Goal: Task Accomplishment & Management: Complete application form

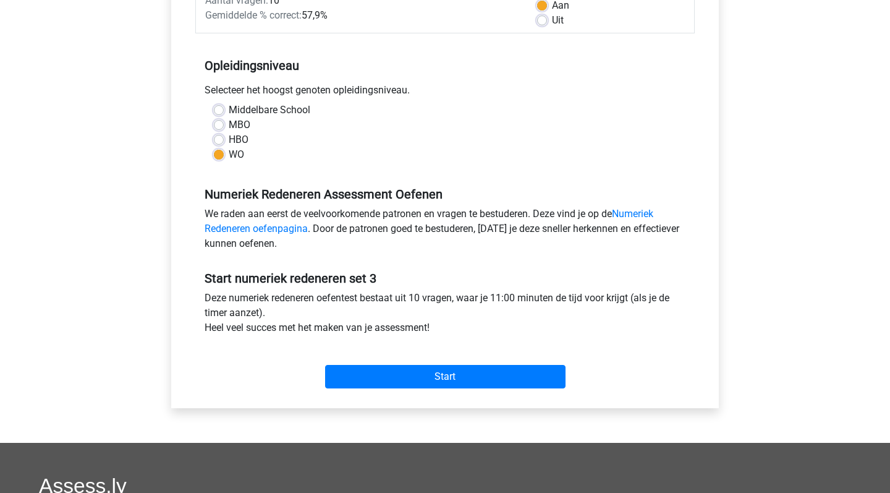
scroll to position [212, 0]
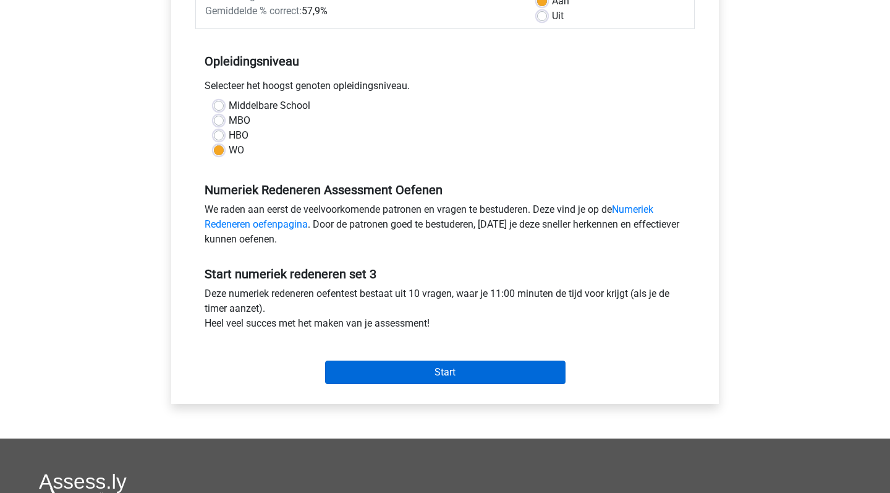
click at [424, 367] on input "Start" at bounding box center [445, 371] width 240 height 23
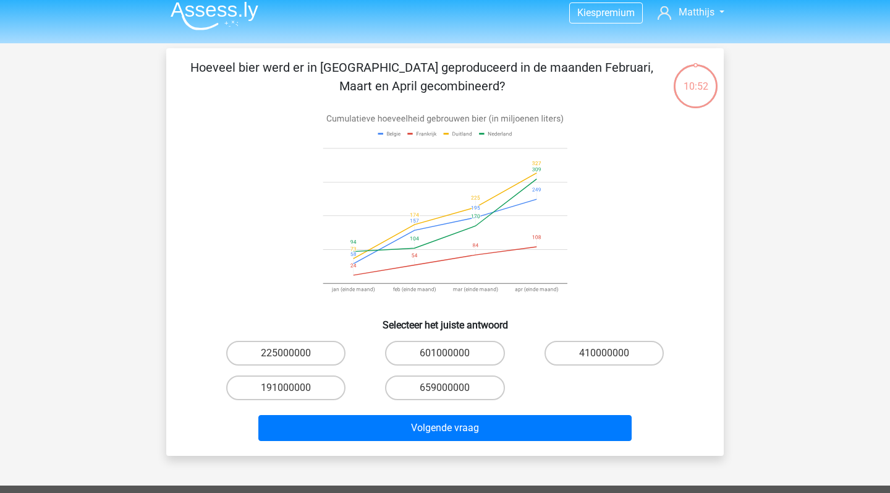
scroll to position [13, 0]
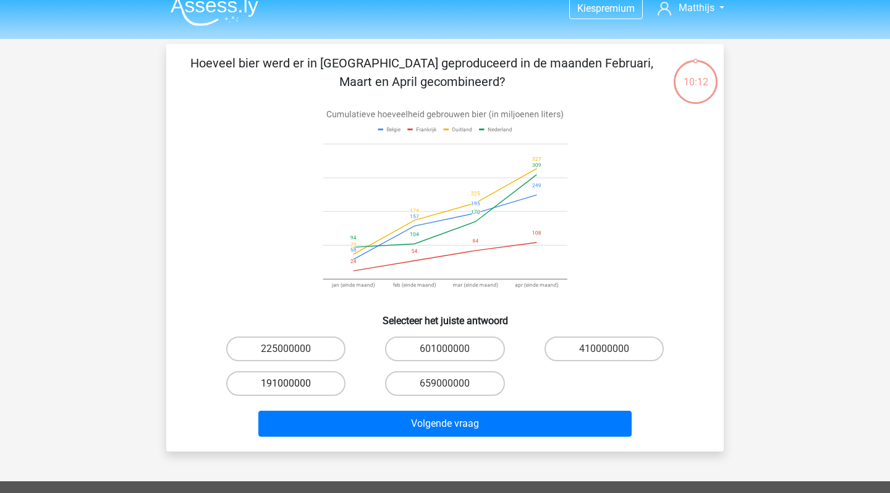
click at [280, 381] on label "191000000" at bounding box center [285, 383] width 119 height 25
click at [286, 383] on input "191000000" at bounding box center [290, 387] width 8 height 8
radio input "true"
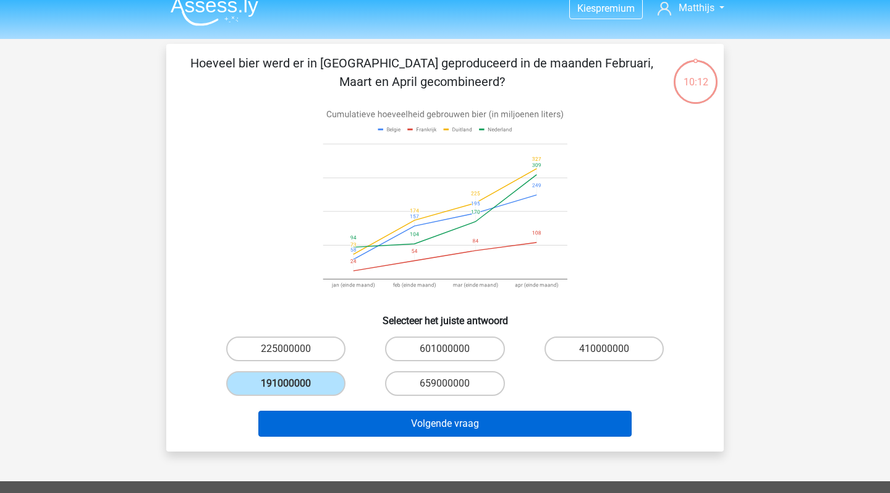
click at [397, 423] on button "Volgende vraag" at bounding box center [445, 423] width 374 height 26
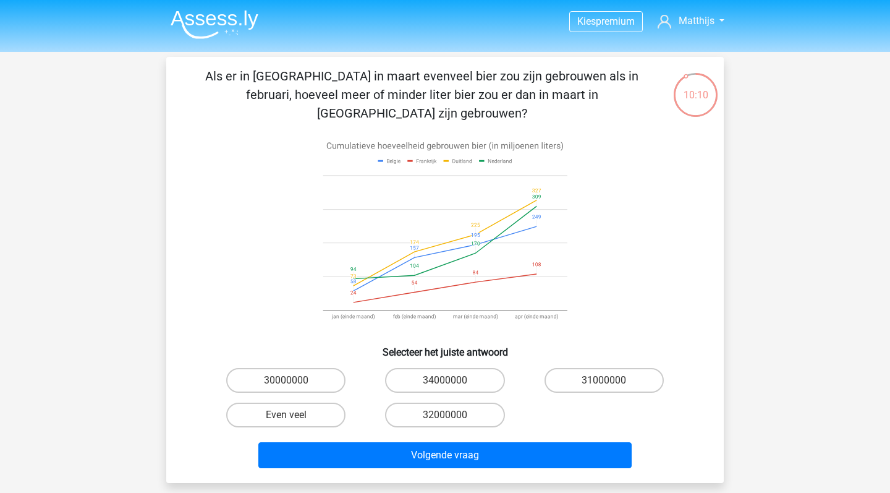
scroll to position [0, 0]
click at [290, 415] on input "Even veel" at bounding box center [290, 419] width 8 height 8
radio input "true"
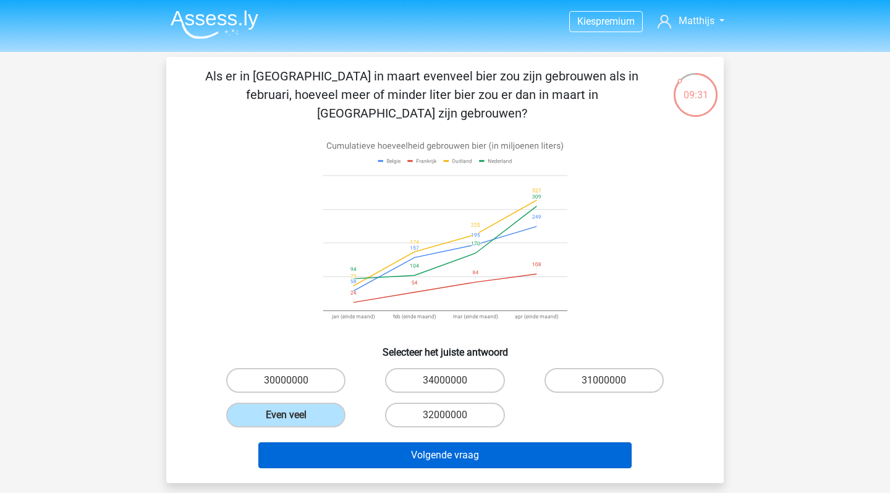
click at [501, 442] on button "Volgende vraag" at bounding box center [445, 455] width 374 height 26
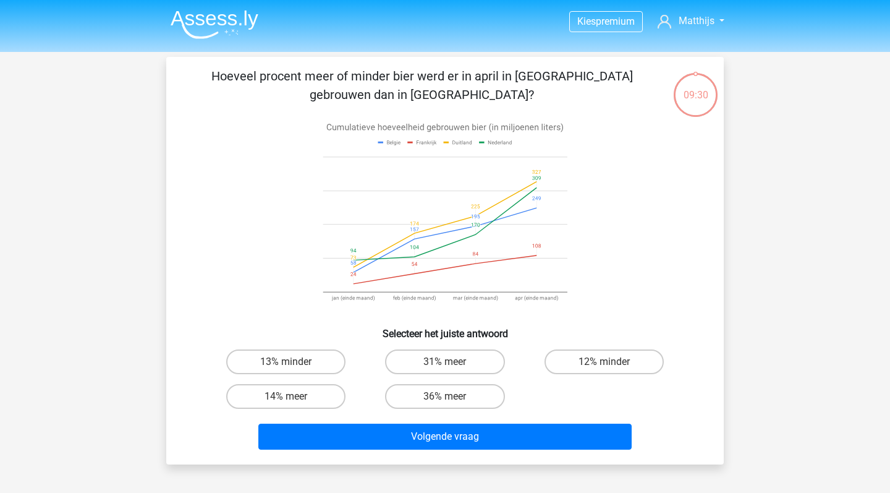
scroll to position [57, 0]
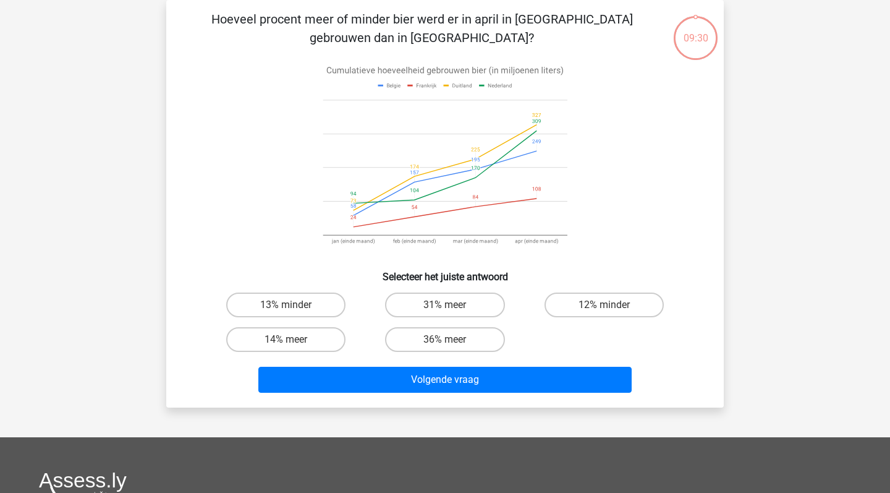
click at [501, 425] on div "Kies premium Matthijs matthijsmaring123@gmail.com" at bounding box center [445, 353] width 890 height 820
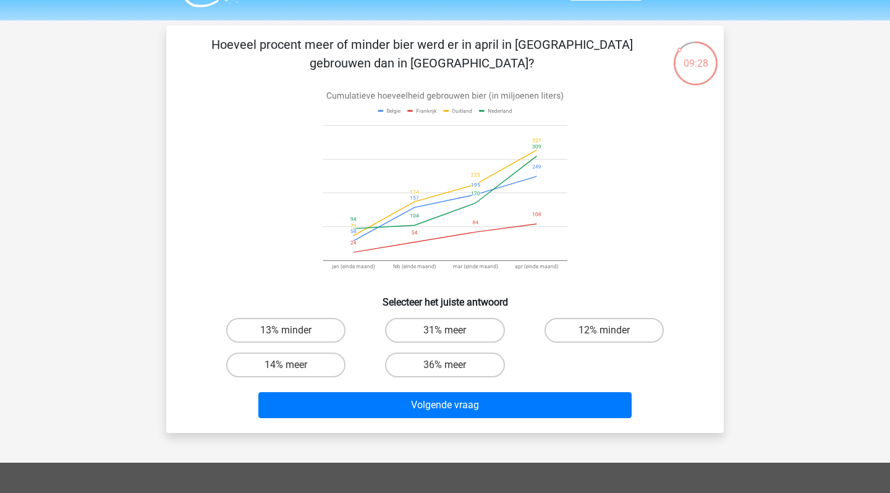
scroll to position [31, 0]
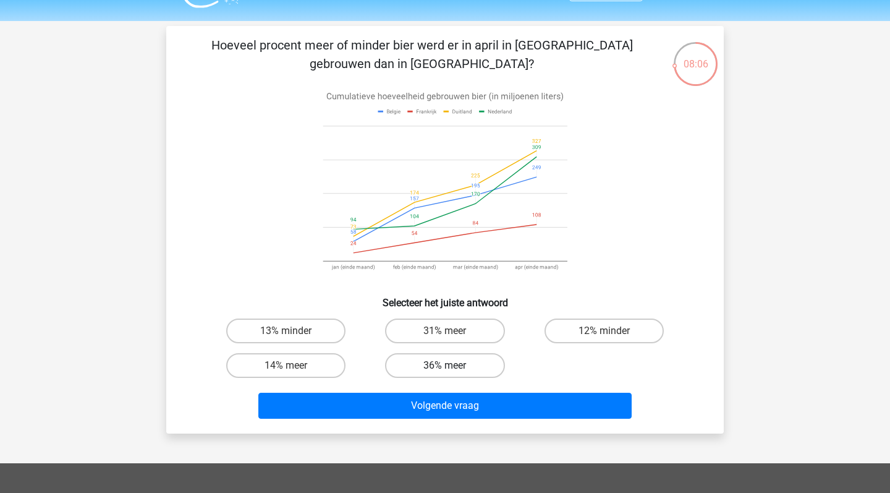
click at [461, 363] on label "36% meer" at bounding box center [444, 365] width 119 height 25
click at [453, 365] on input "36% meer" at bounding box center [449, 369] width 8 height 8
radio input "true"
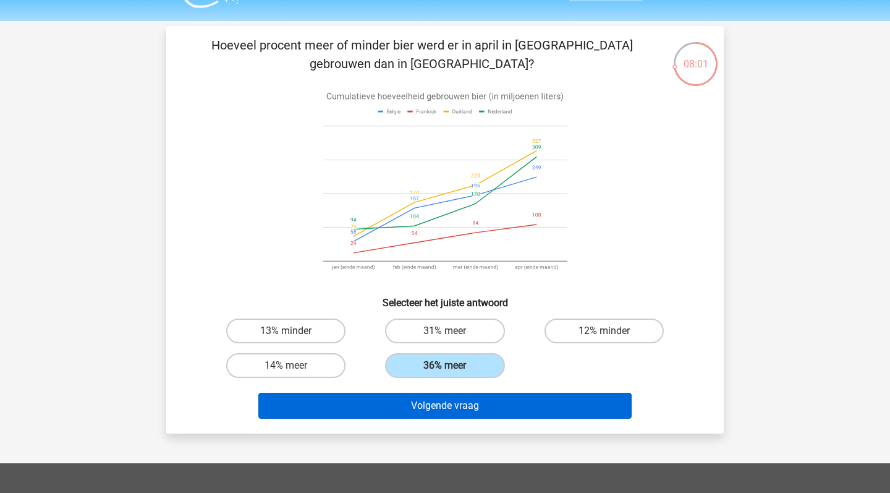
click at [518, 402] on button "Volgende vraag" at bounding box center [445, 405] width 374 height 26
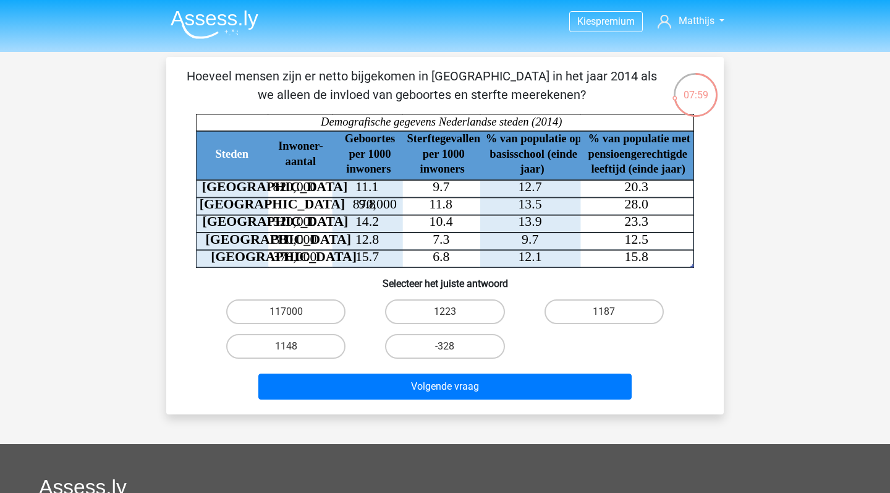
scroll to position [0, 0]
click at [313, 340] on label "1148" at bounding box center [285, 346] width 119 height 25
click at [294, 346] on input "1148" at bounding box center [290, 350] width 8 height 8
radio input "true"
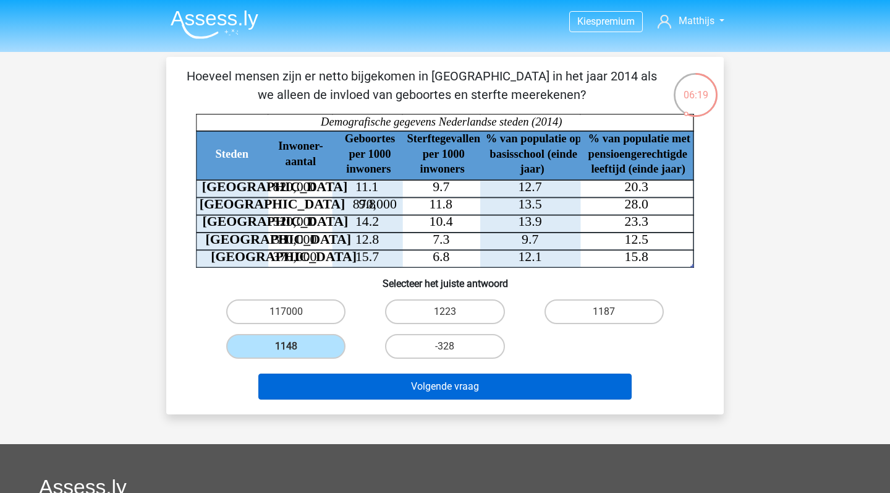
click at [370, 396] on button "Volgende vraag" at bounding box center [445, 386] width 374 height 26
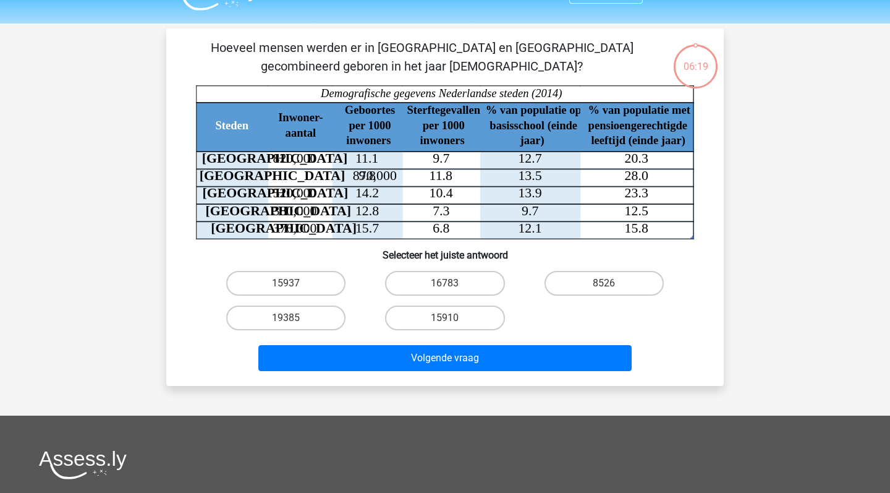
scroll to position [8, 0]
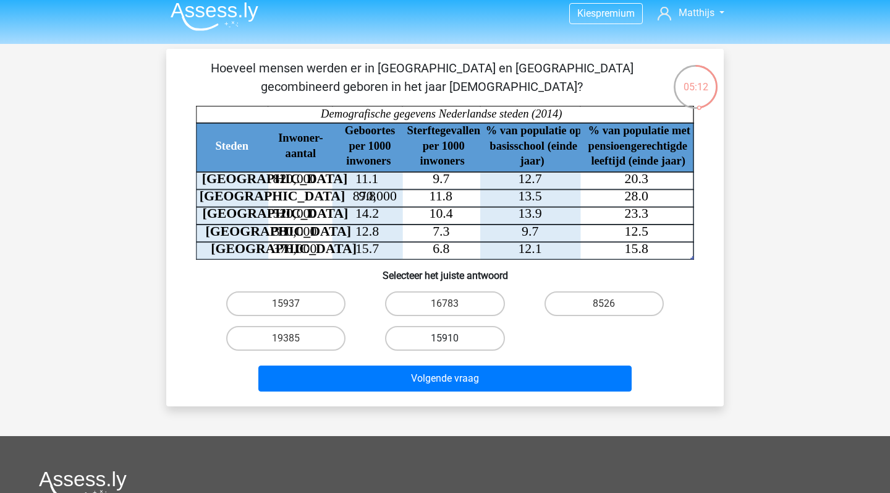
click at [459, 333] on label "15910" at bounding box center [444, 338] width 119 height 25
click at [453, 338] on input "15910" at bounding box center [449, 342] width 8 height 8
radio input "true"
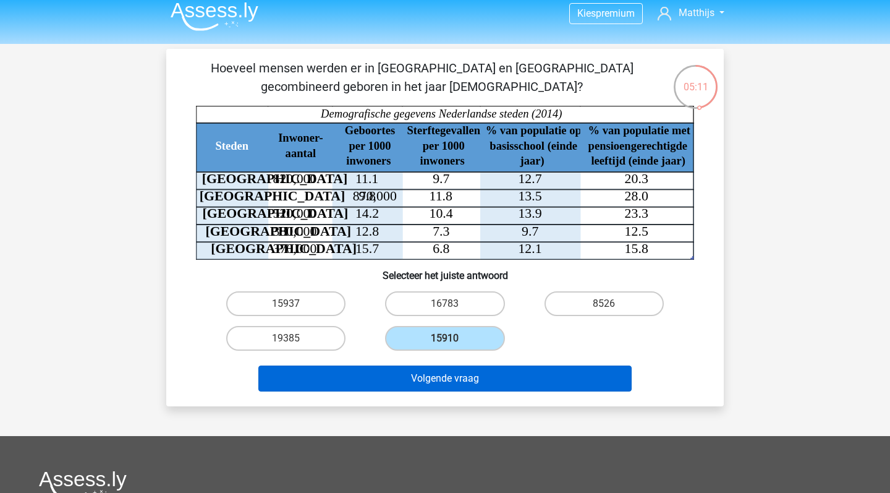
click at [494, 374] on button "Volgende vraag" at bounding box center [445, 378] width 374 height 26
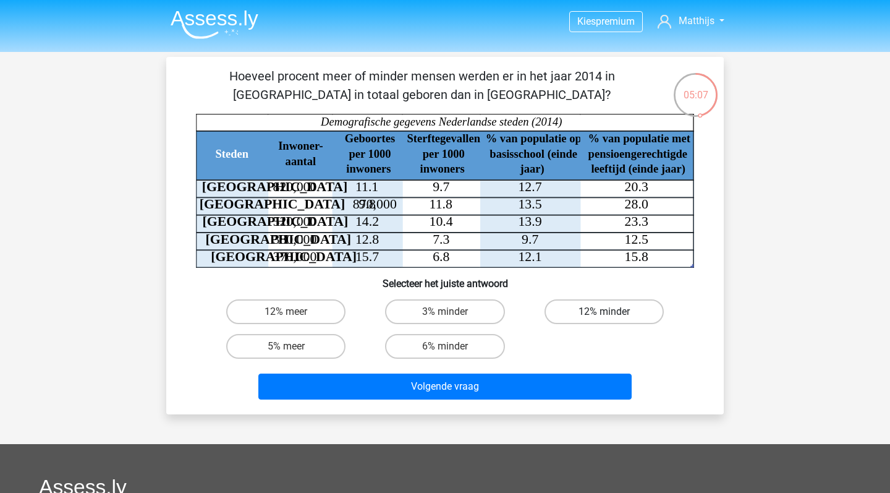
scroll to position [0, 0]
click at [452, 346] on input "6% minder" at bounding box center [449, 350] width 8 height 8
radio input "true"
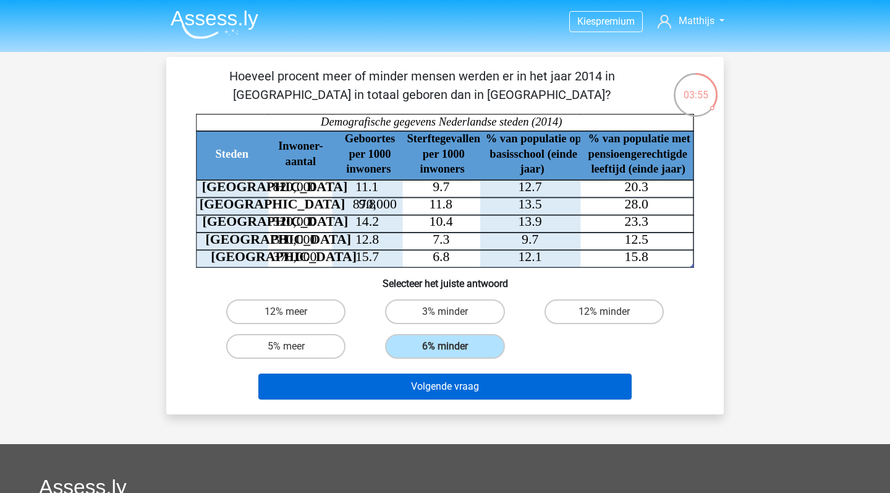
click at [537, 386] on button "Volgende vraag" at bounding box center [445, 386] width 374 height 26
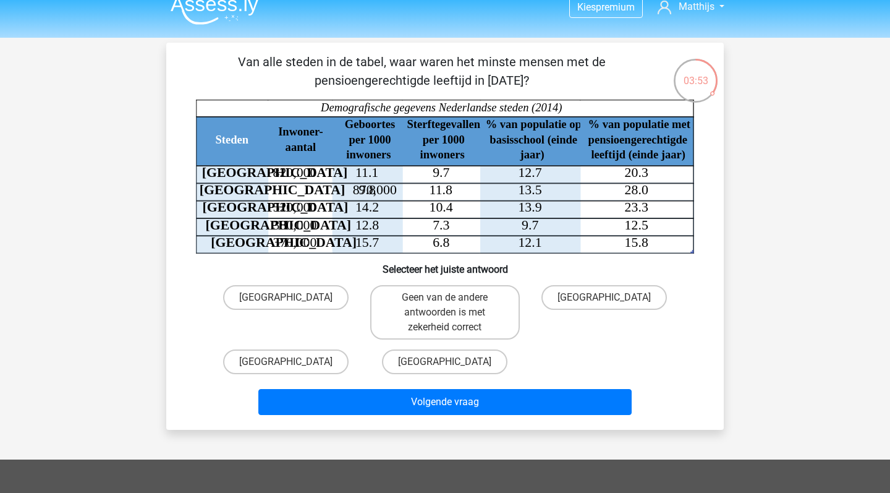
scroll to position [14, 0]
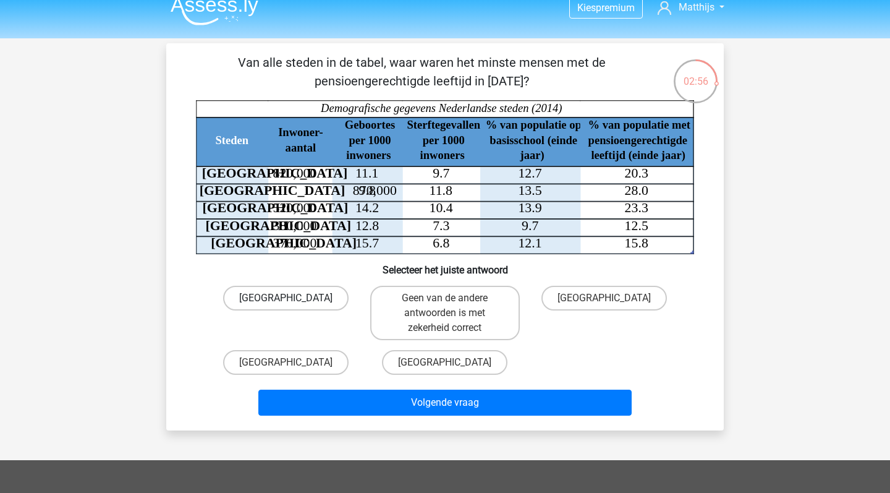
click at [313, 298] on label "Den Haag" at bounding box center [285, 297] width 125 height 25
click at [294, 298] on input "Den Haag" at bounding box center [290, 302] width 8 height 8
radio input "true"
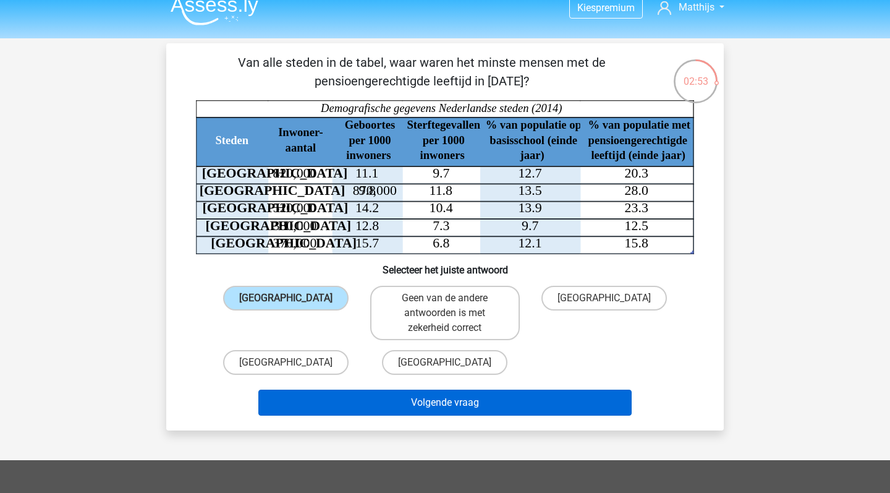
click at [535, 403] on button "Volgende vraag" at bounding box center [445, 402] width 374 height 26
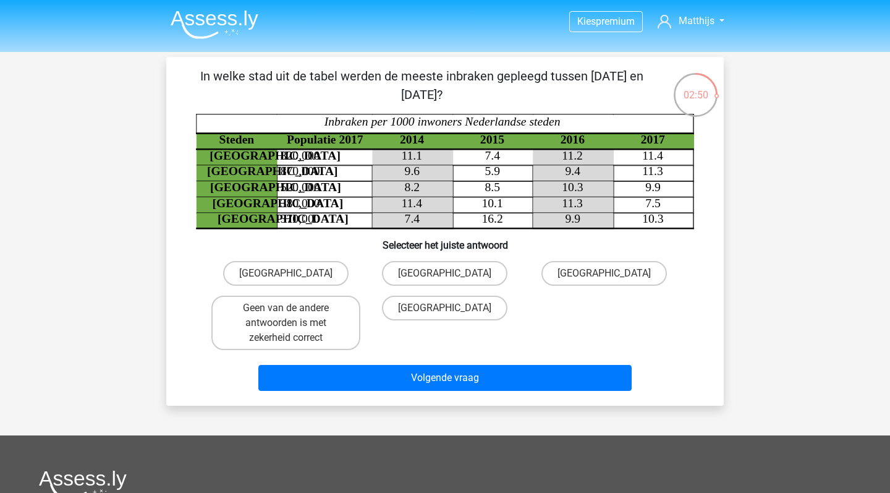
scroll to position [0, 0]
click at [301, 276] on label "Rotterdam" at bounding box center [285, 273] width 125 height 25
click at [294, 276] on input "Rotterdam" at bounding box center [290, 277] width 8 height 8
radio input "true"
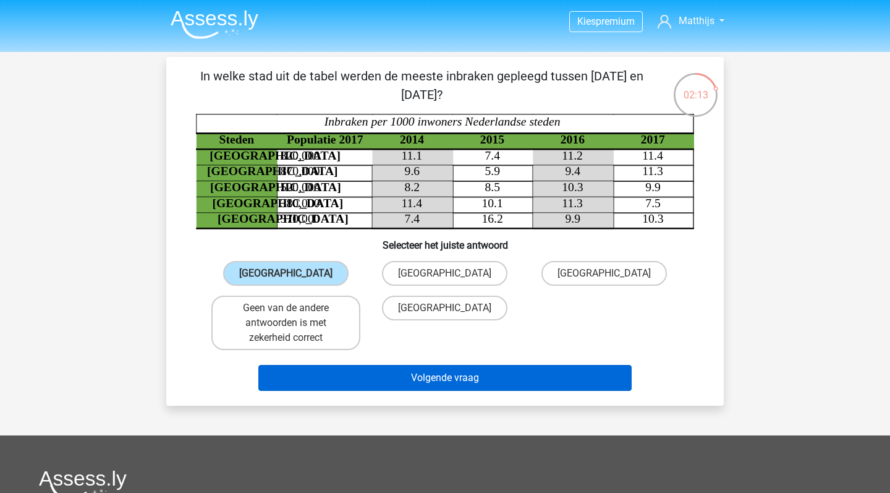
click at [539, 368] on button "Volgende vraag" at bounding box center [445, 378] width 374 height 26
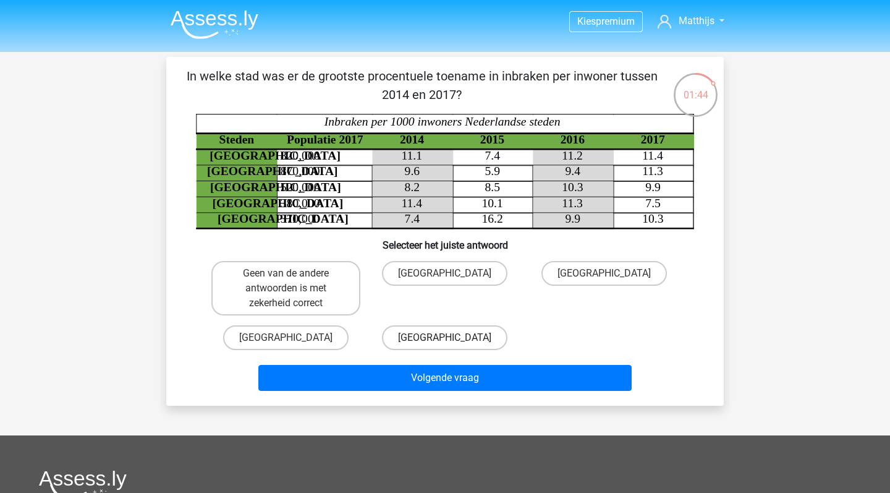
click at [436, 342] on label "Utrecht" at bounding box center [444, 337] width 125 height 25
click at [445, 342] on input "Utrecht" at bounding box center [449, 341] width 8 height 8
radio input "true"
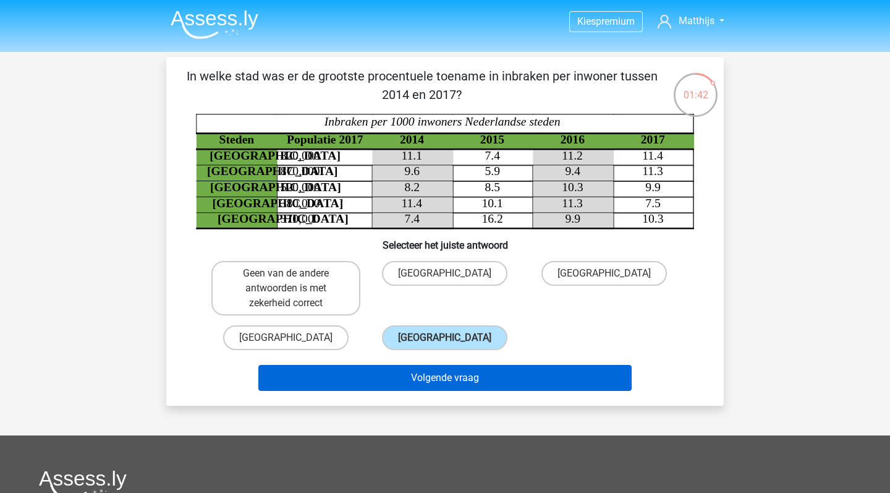
click at [502, 383] on button "Volgende vraag" at bounding box center [445, 378] width 374 height 26
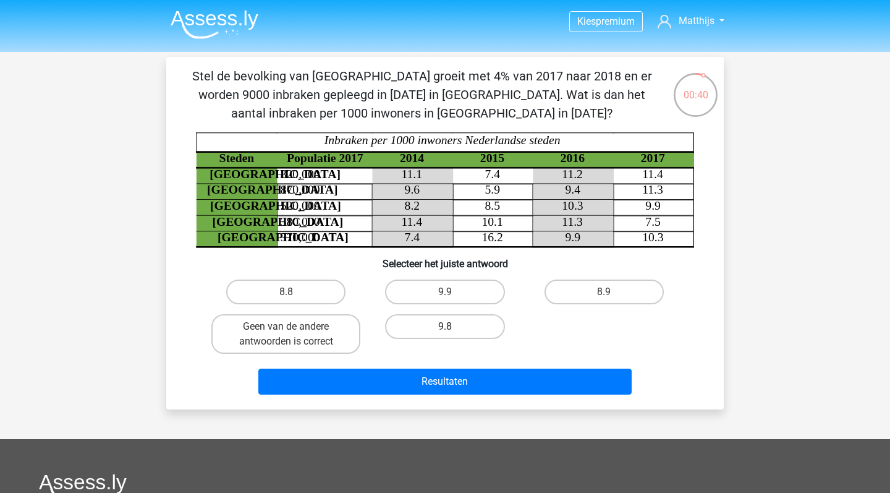
click at [471, 329] on label "9.8" at bounding box center [444, 326] width 119 height 25
click at [453, 329] on input "9.8" at bounding box center [449, 330] width 8 height 8
radio input "true"
click at [469, 323] on label "9.8" at bounding box center [444, 326] width 119 height 25
click at [453, 326] on input "9.8" at bounding box center [449, 330] width 8 height 8
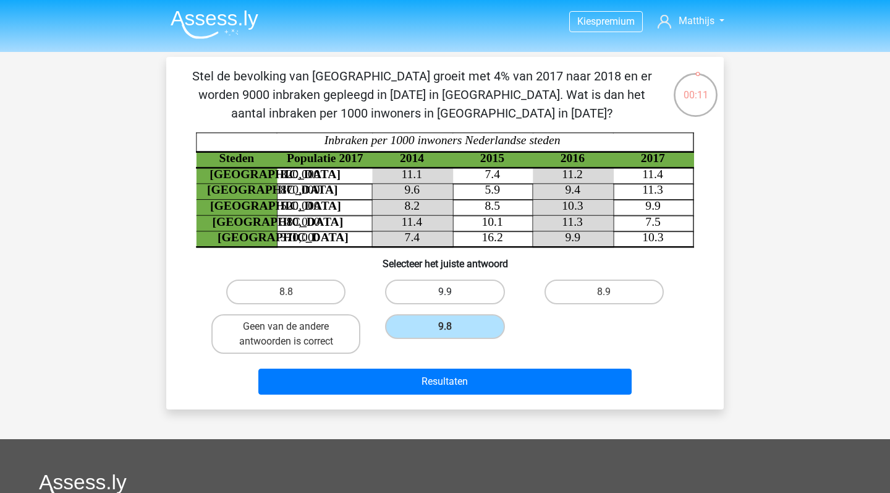
click at [463, 285] on label "9.9" at bounding box center [444, 291] width 119 height 25
click at [453, 292] on input "9.9" at bounding box center [449, 296] width 8 height 8
radio input "true"
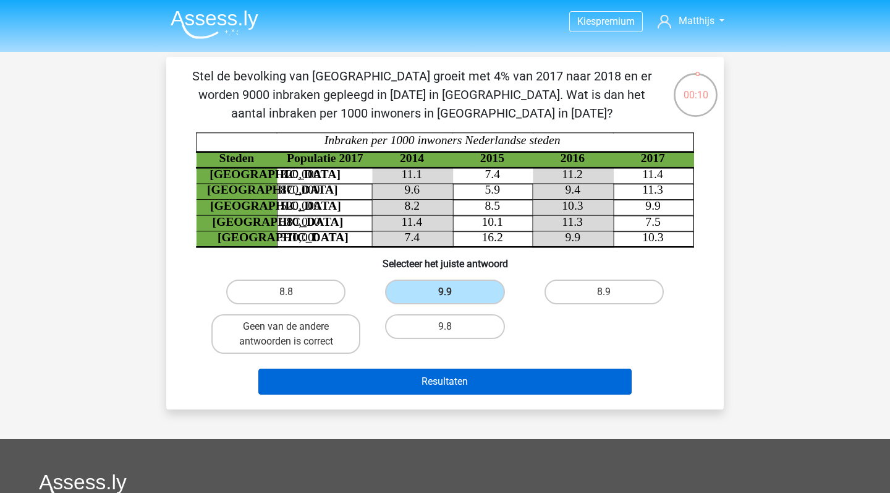
click at [475, 378] on button "Resultaten" at bounding box center [445, 381] width 374 height 26
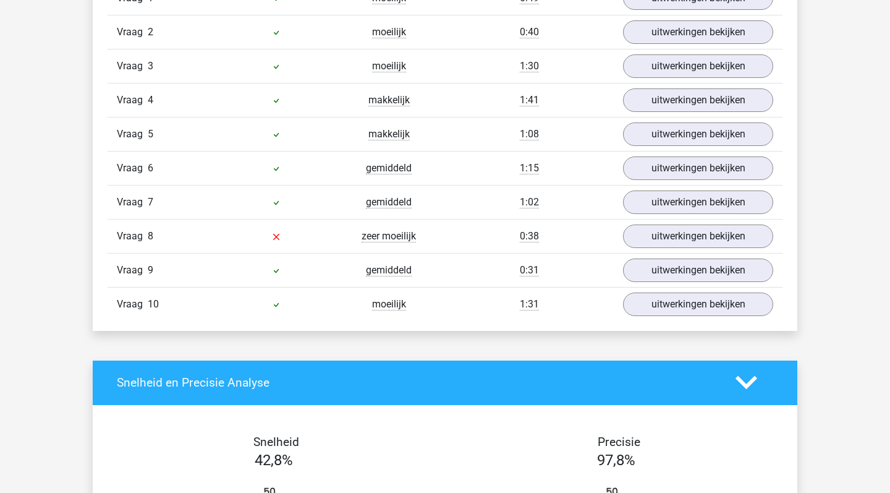
scroll to position [1055, 0]
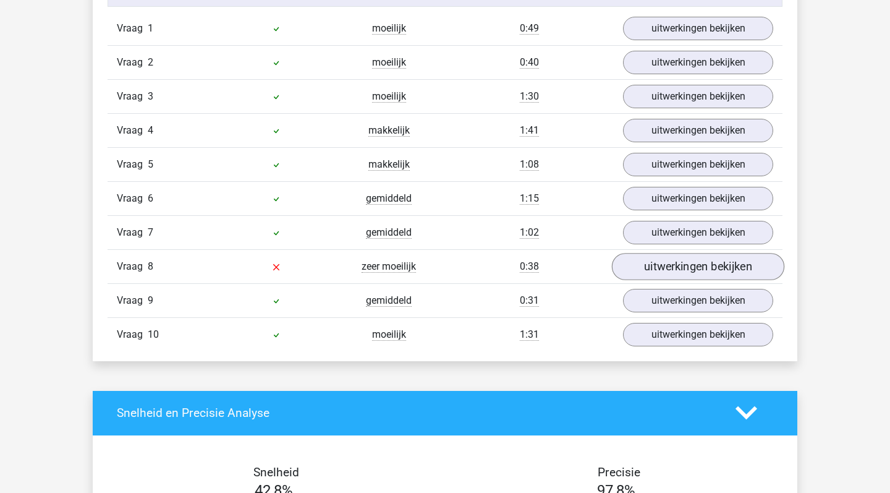
click at [695, 263] on link "uitwerkingen bekijken" at bounding box center [698, 266] width 172 height 27
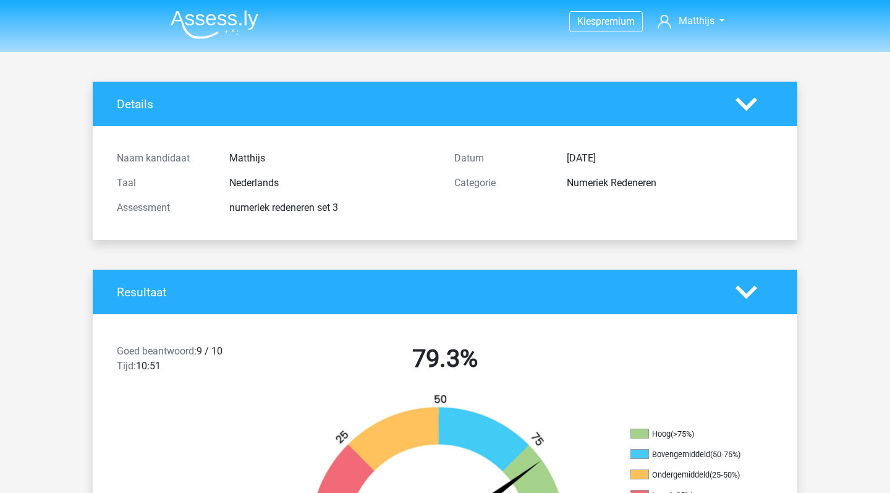
scroll to position [0, 0]
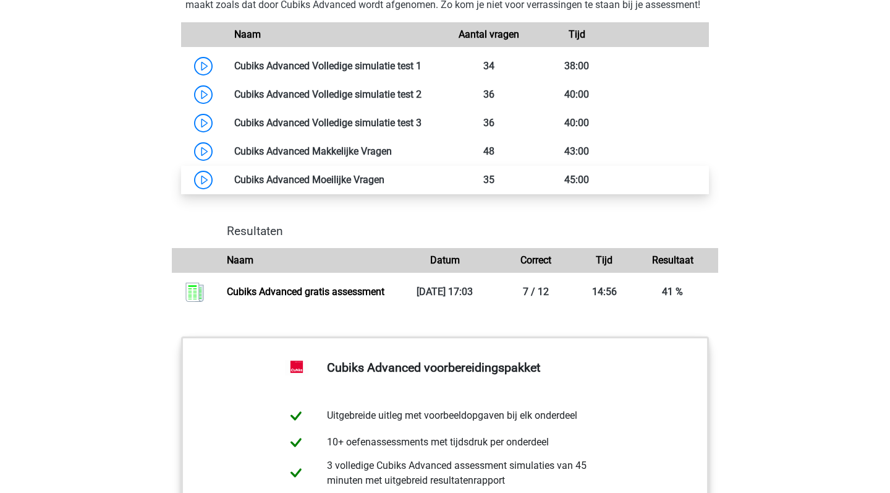
scroll to position [1690, 0]
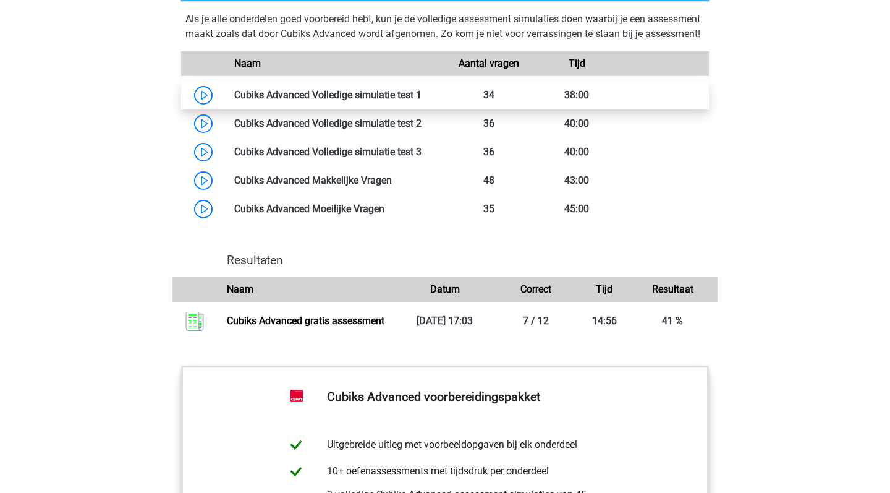
click at [421, 101] on link at bounding box center [421, 95] width 0 height 12
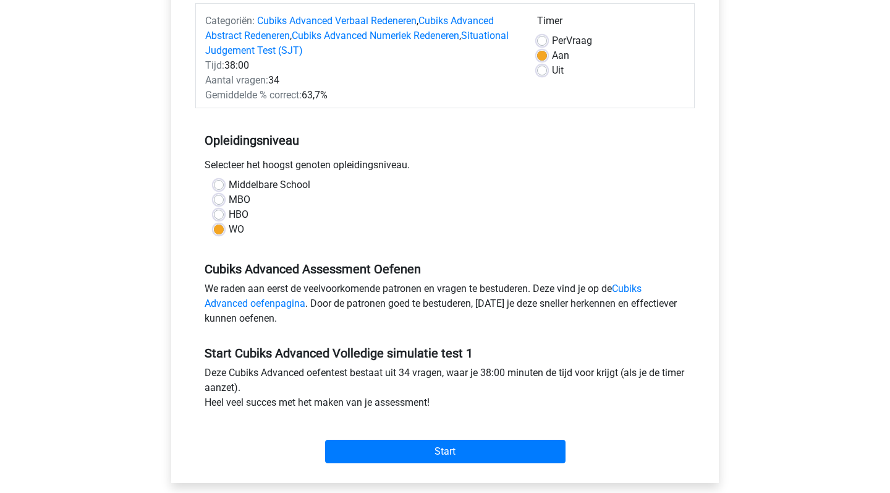
scroll to position [154, 0]
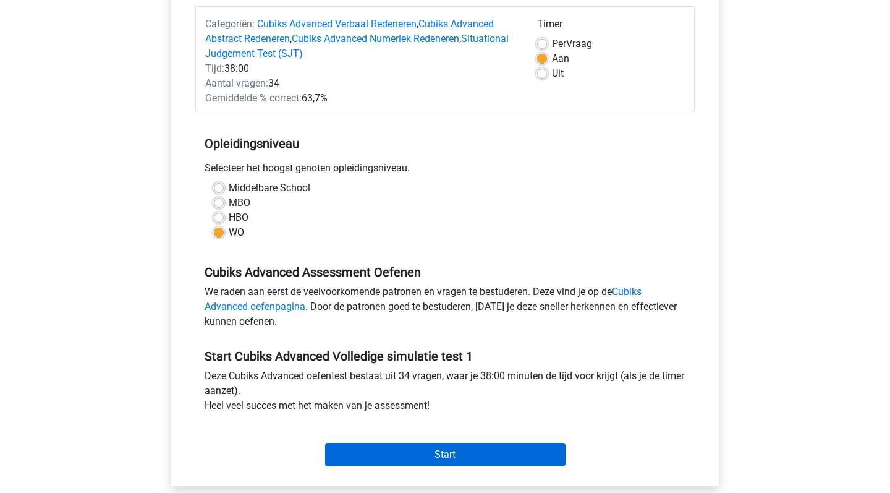
click at [418, 450] on input "Start" at bounding box center [445, 453] width 240 height 23
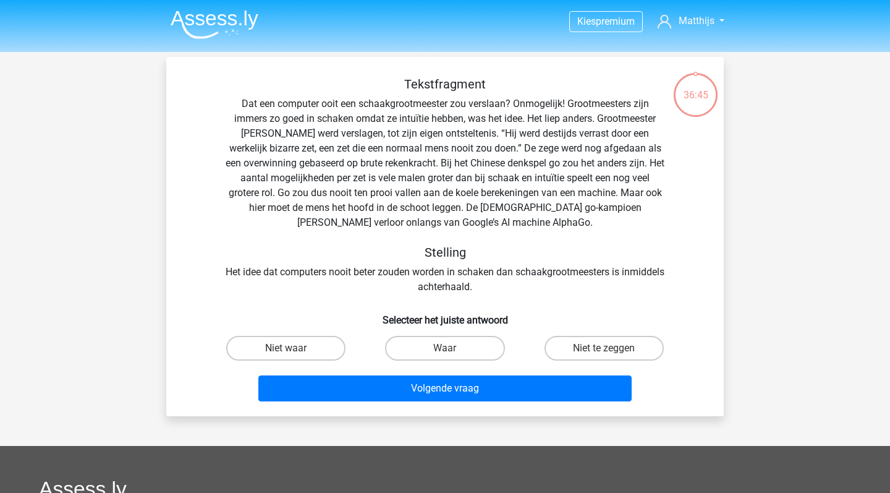
click at [445, 349] on input "Waar" at bounding box center [449, 352] width 8 height 8
radio input "true"
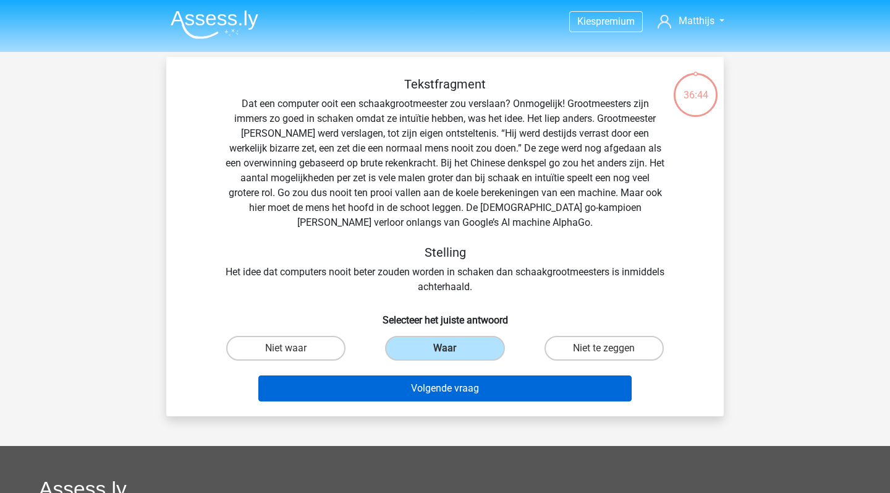
click at [470, 386] on button "Volgende vraag" at bounding box center [445, 388] width 374 height 26
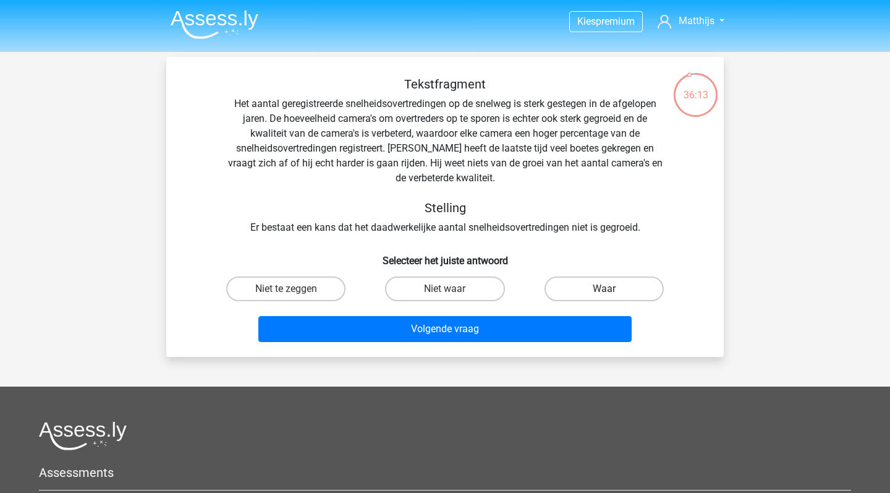
click at [589, 286] on label "Waar" at bounding box center [603, 288] width 119 height 25
click at [604, 289] on input "Waar" at bounding box center [608, 293] width 8 height 8
radio input "true"
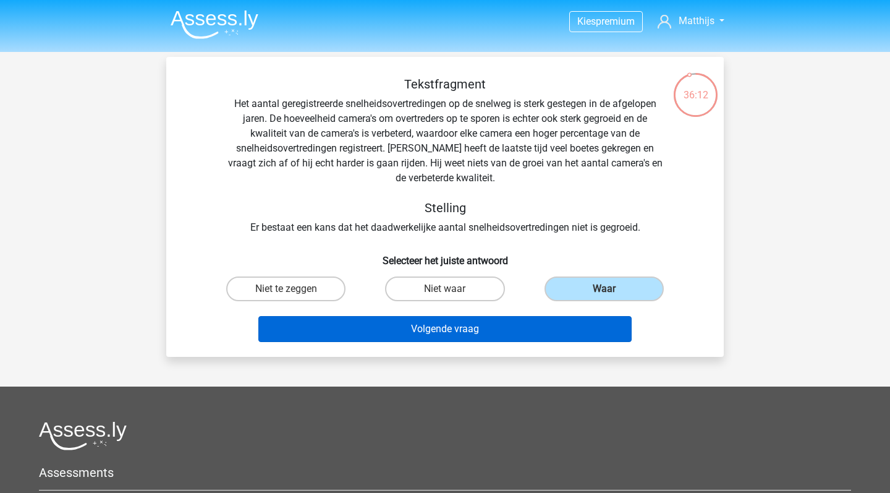
click at [556, 332] on button "Volgende vraag" at bounding box center [445, 329] width 374 height 26
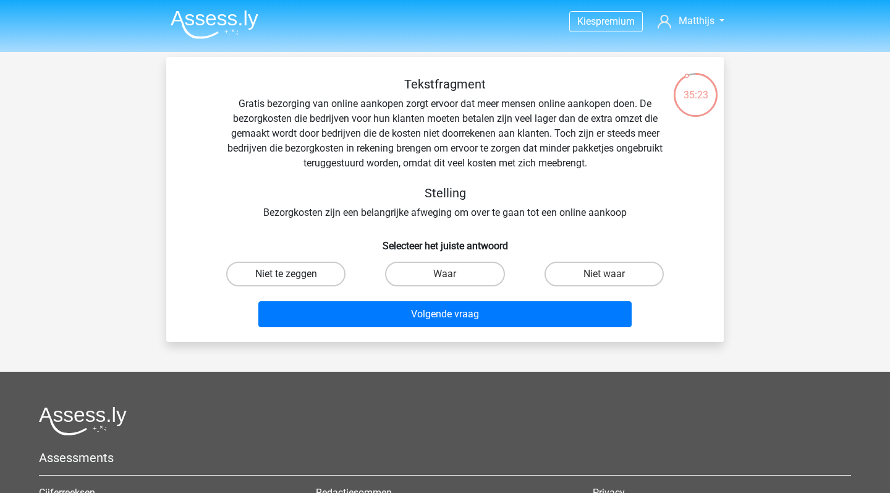
click at [304, 270] on label "Niet te zeggen" at bounding box center [285, 273] width 119 height 25
click at [294, 274] on input "Niet te zeggen" at bounding box center [290, 278] width 8 height 8
radio input "true"
click at [445, 271] on label "Waar" at bounding box center [444, 273] width 119 height 25
click at [445, 274] on input "Waar" at bounding box center [449, 278] width 8 height 8
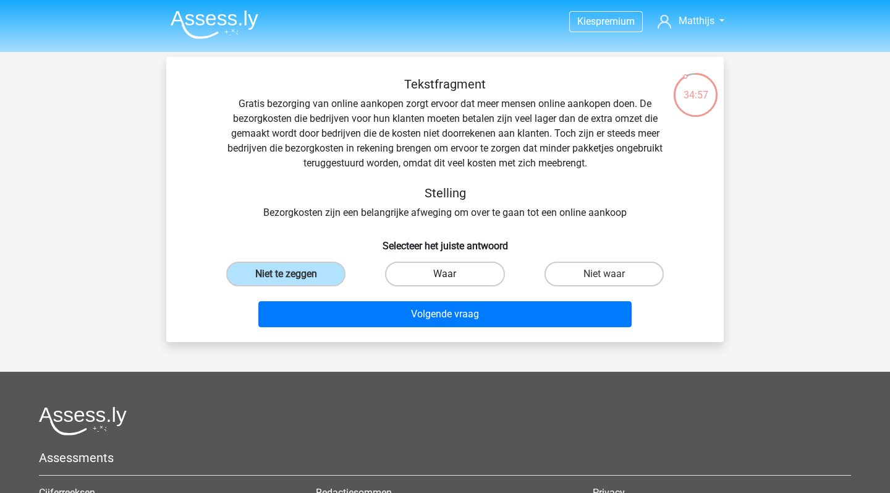
radio input "true"
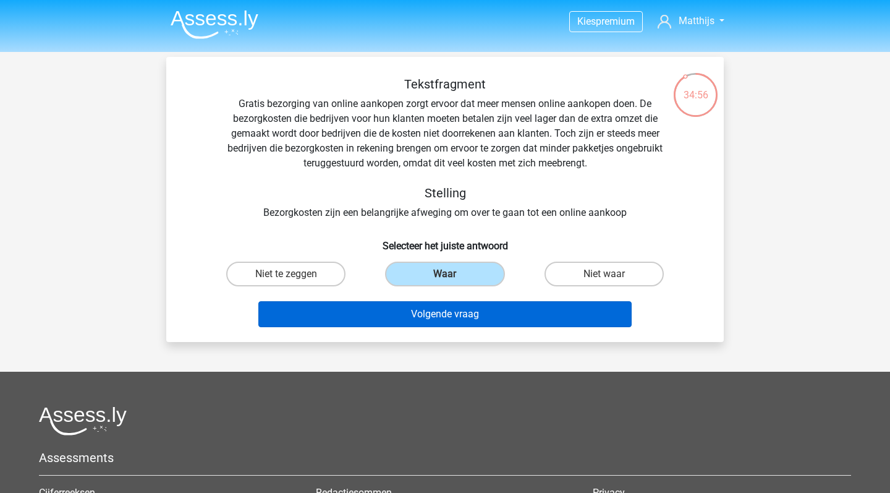
click at [464, 309] on button "Volgende vraag" at bounding box center [445, 314] width 374 height 26
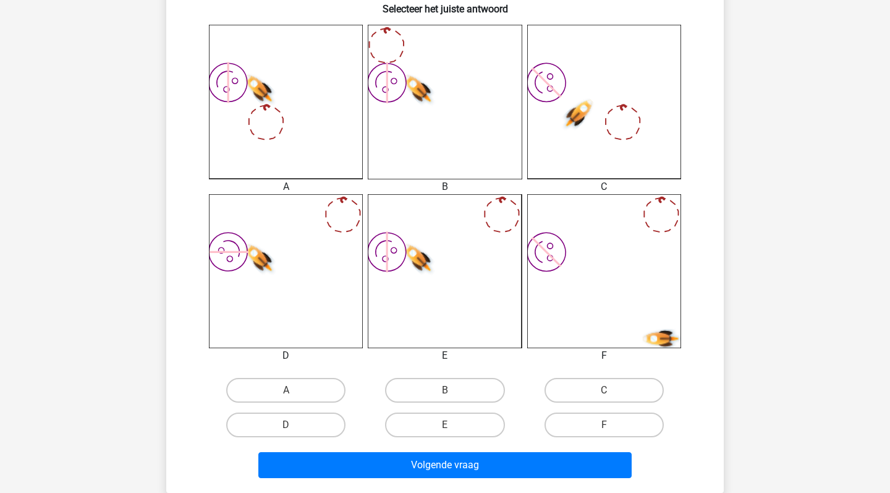
scroll to position [331, 0]
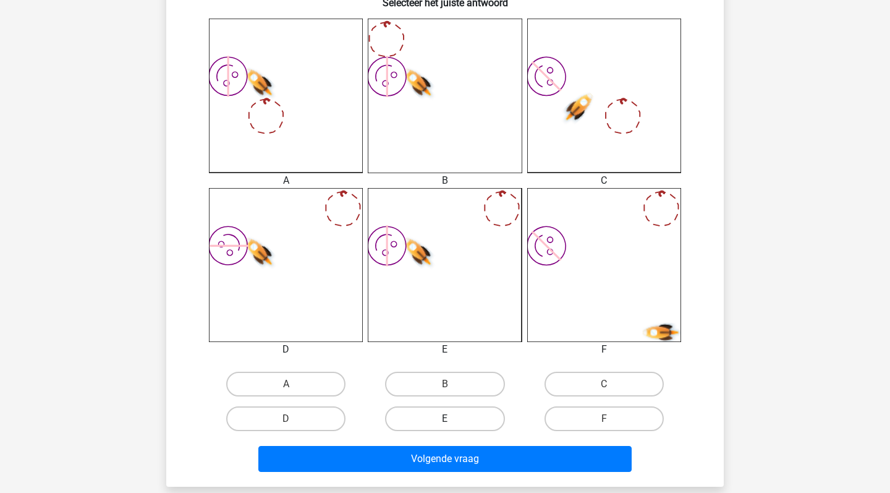
click at [440, 421] on label "E" at bounding box center [444, 418] width 119 height 25
click at [445, 421] on input "E" at bounding box center [449, 422] width 8 height 8
radio input "true"
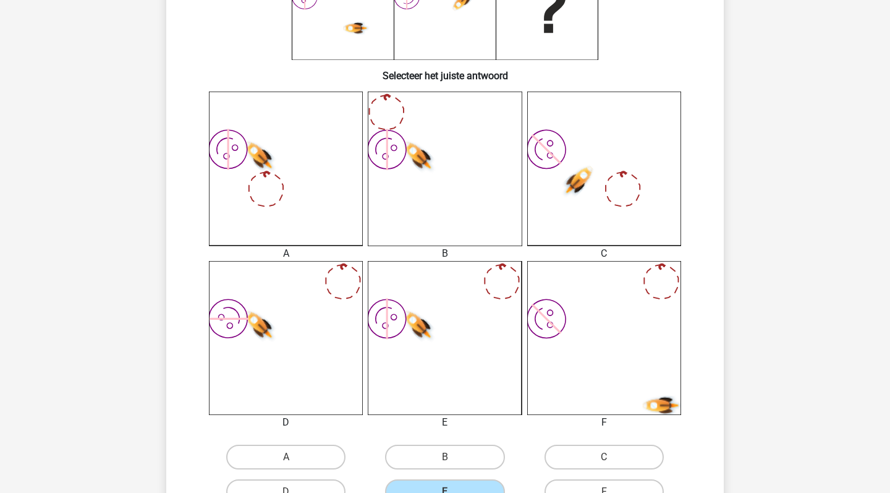
scroll to position [249, 1]
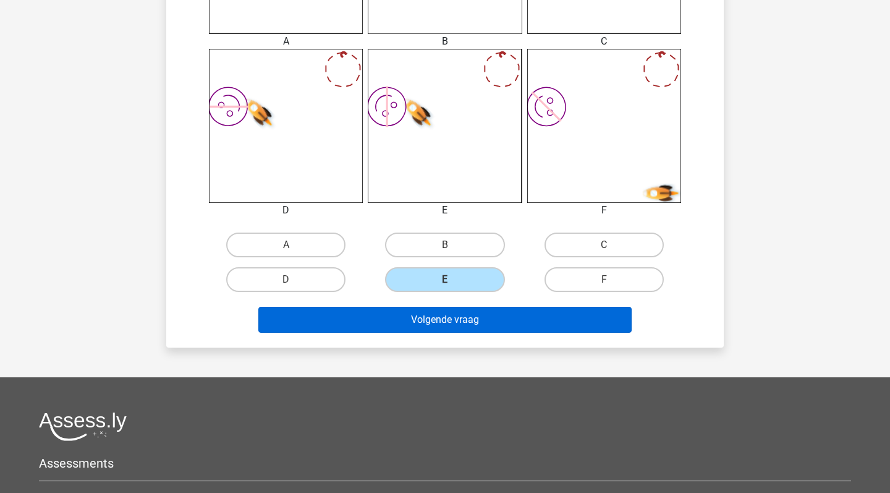
click at [460, 316] on button "Volgende vraag" at bounding box center [445, 320] width 374 height 26
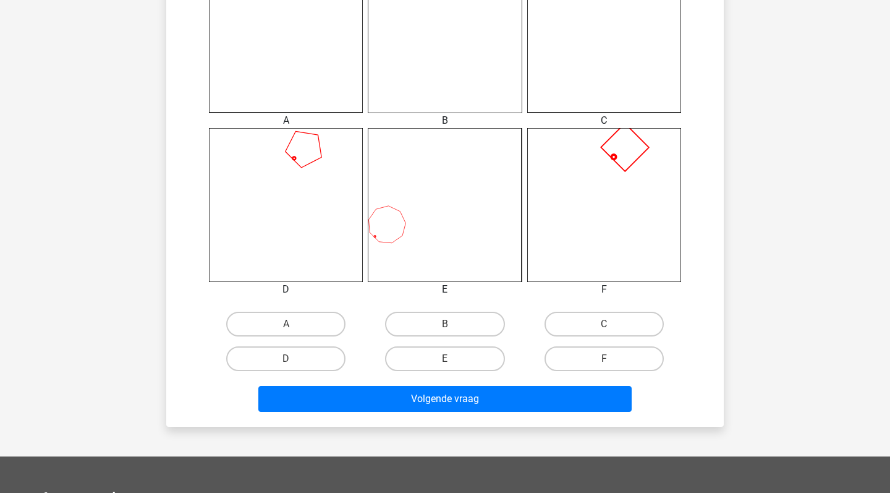
scroll to position [396, 0]
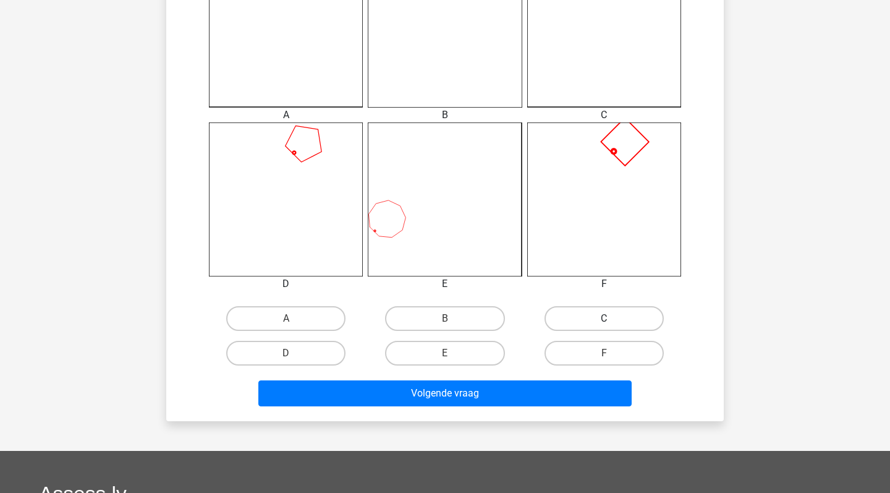
click at [581, 309] on label "C" at bounding box center [603, 318] width 119 height 25
click at [604, 318] on input "C" at bounding box center [608, 322] width 8 height 8
radio input "true"
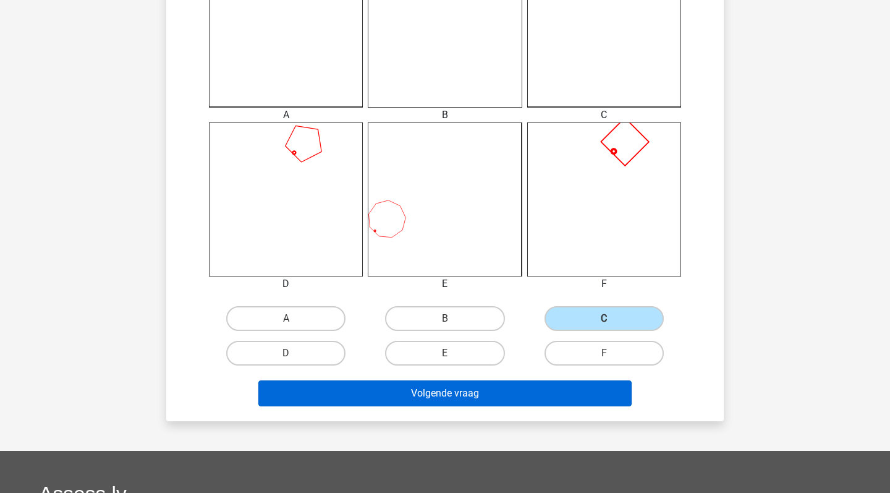
click at [532, 388] on button "Volgende vraag" at bounding box center [445, 393] width 374 height 26
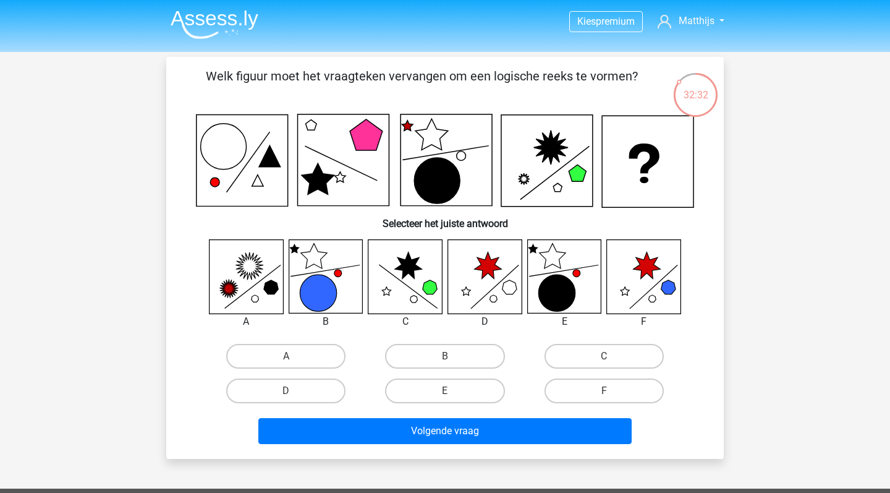
scroll to position [0, 0]
click at [307, 355] on label "A" at bounding box center [285, 356] width 119 height 25
click at [294, 356] on input "A" at bounding box center [290, 360] width 8 height 8
radio input "true"
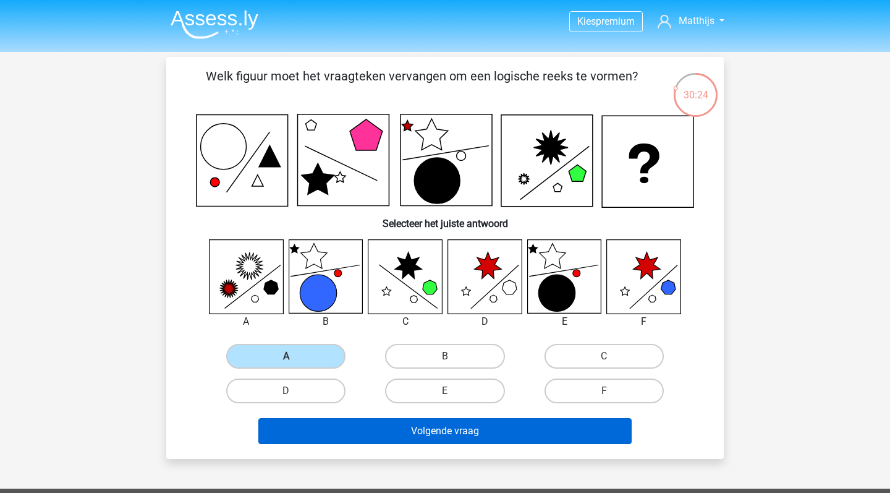
click at [452, 434] on button "Volgende vraag" at bounding box center [445, 431] width 374 height 26
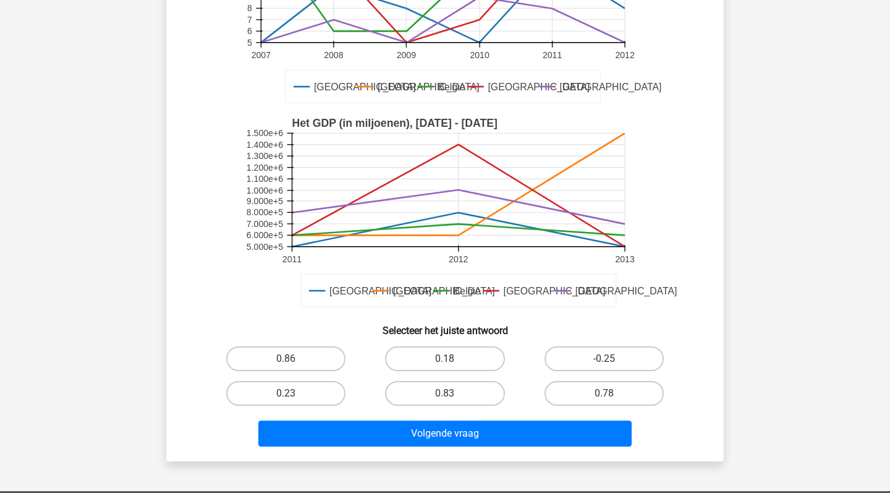
scroll to position [201, 0]
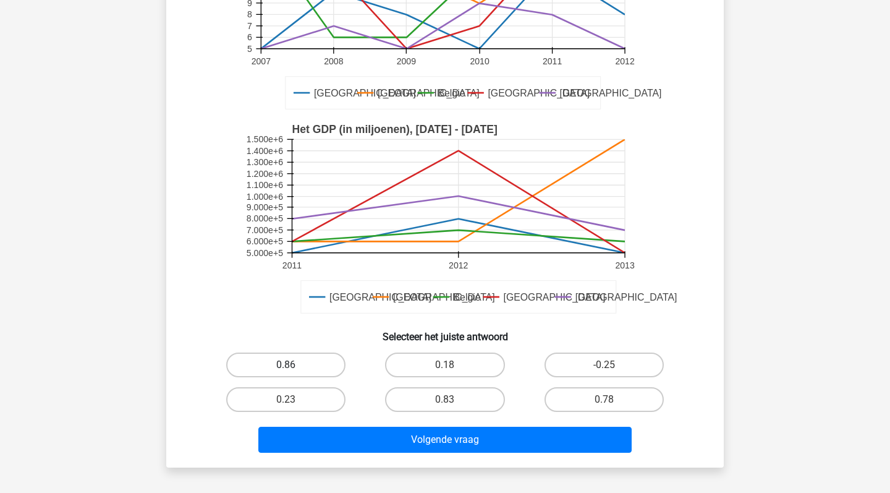
click at [311, 362] on label "0.86" at bounding box center [285, 364] width 119 height 25
click at [294, 365] on input "0.86" at bounding box center [290, 369] width 8 height 8
radio input "true"
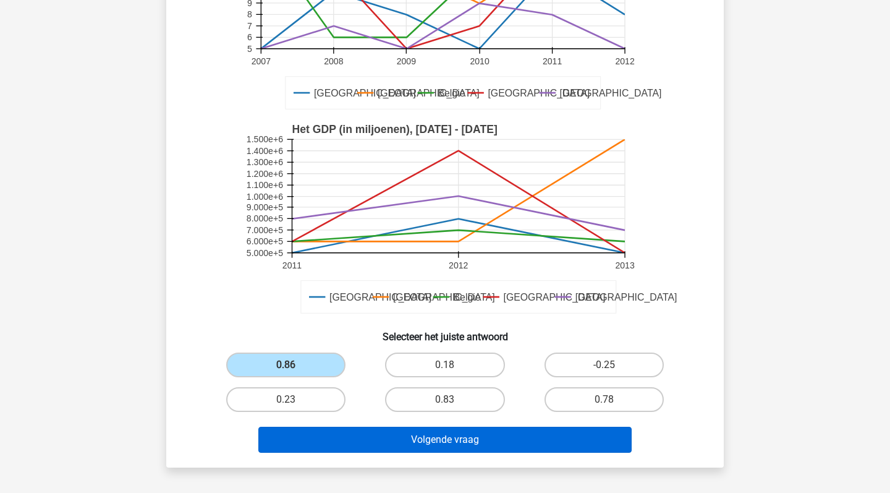
click at [445, 438] on button "Volgende vraag" at bounding box center [445, 439] width 374 height 26
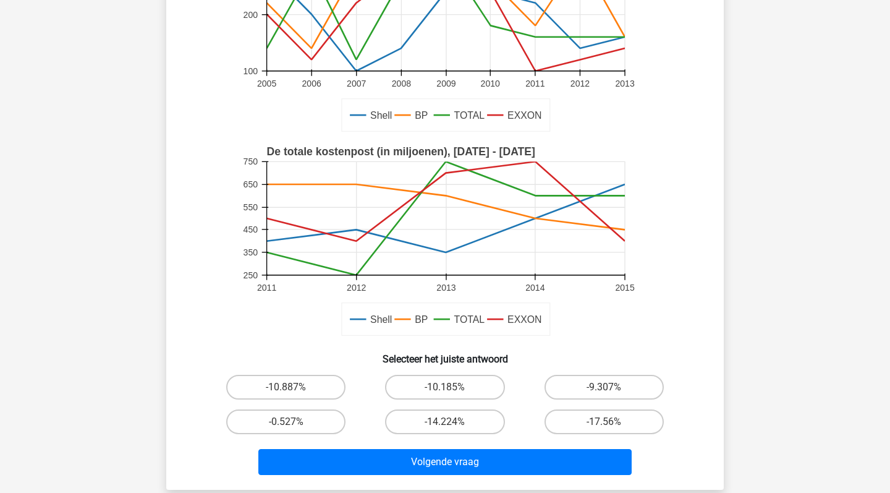
scroll to position [216, 0]
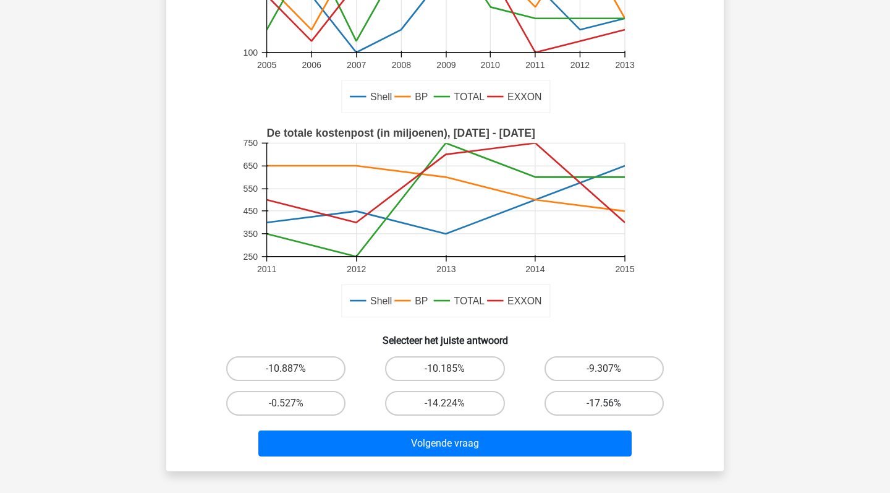
click at [588, 396] on label "-17.56%" at bounding box center [603, 403] width 119 height 25
click at [604, 403] on input "-17.56%" at bounding box center [608, 407] width 8 height 8
radio input "true"
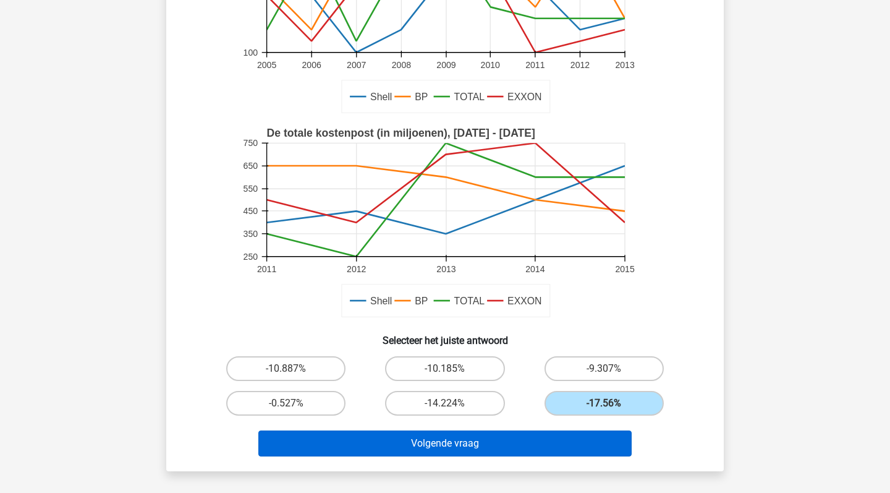
click at [516, 446] on button "Volgende vraag" at bounding box center [445, 443] width 374 height 26
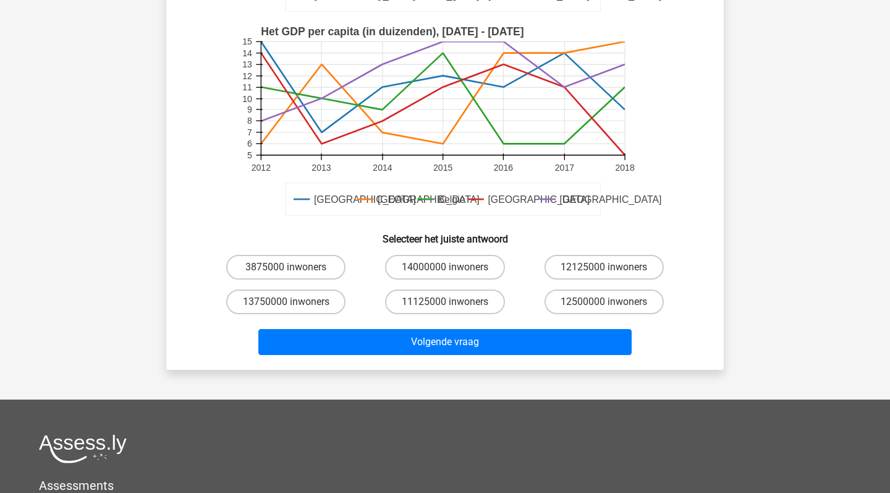
scroll to position [319, 0]
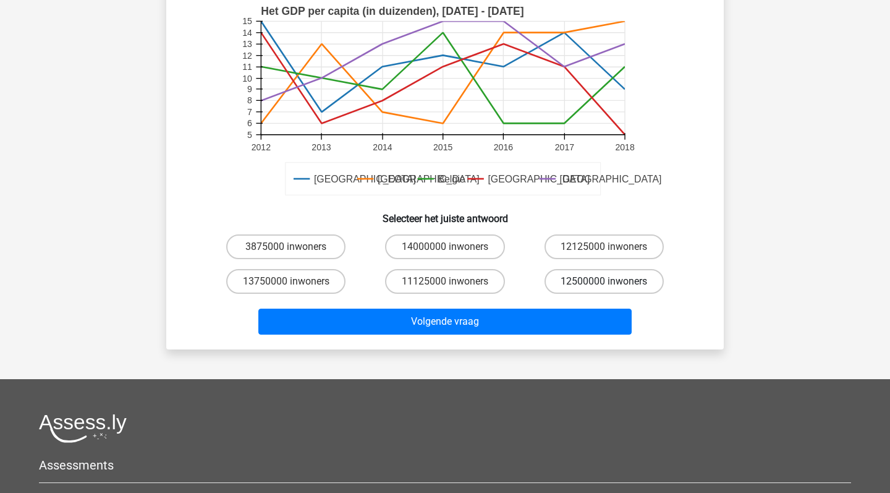
click at [591, 273] on label "12500000 inwoners" at bounding box center [603, 281] width 119 height 25
click at [604, 281] on input "12500000 inwoners" at bounding box center [608, 285] width 8 height 8
radio input "true"
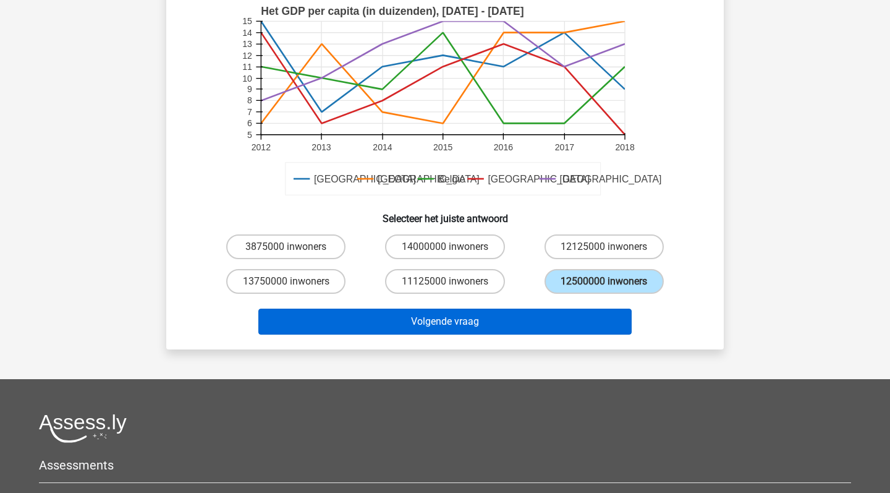
click at [541, 316] on button "Volgende vraag" at bounding box center [445, 321] width 374 height 26
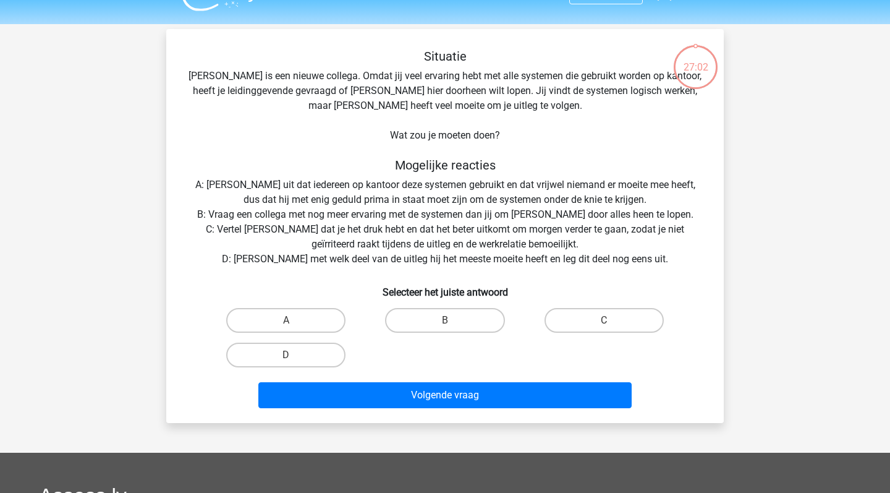
scroll to position [21, 0]
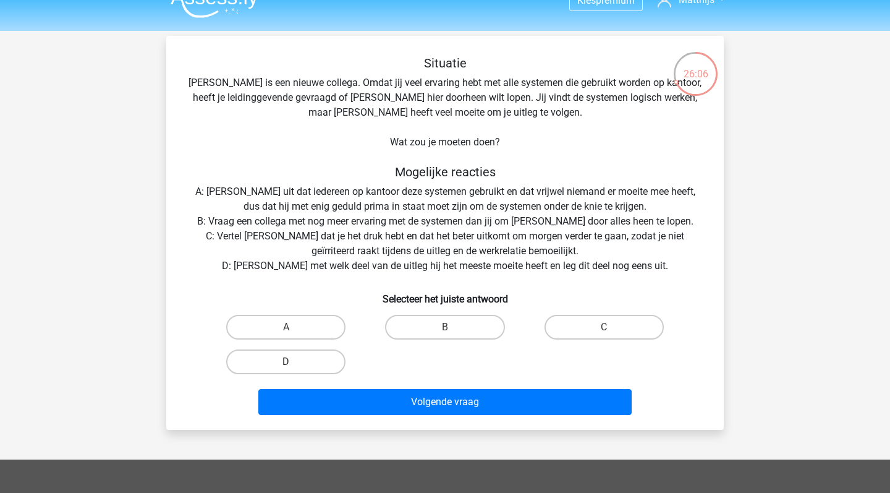
click at [316, 360] on label "D" at bounding box center [285, 361] width 119 height 25
click at [294, 362] on input "D" at bounding box center [290, 366] width 8 height 8
radio input "true"
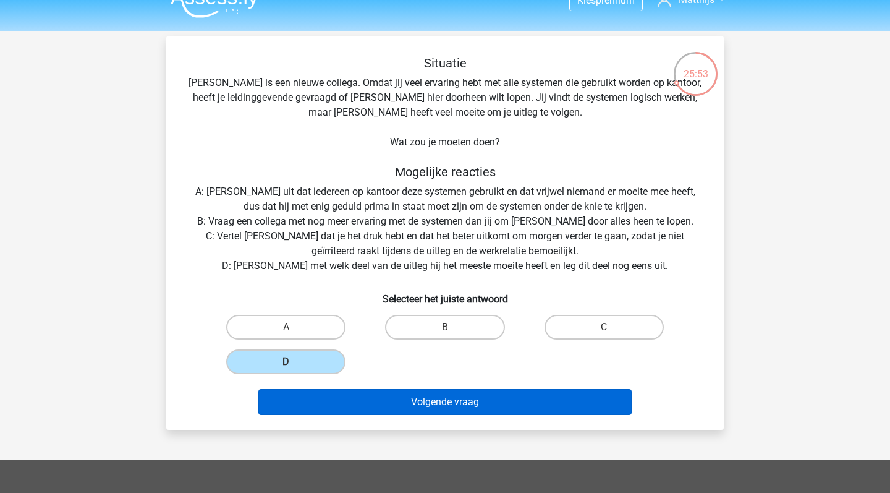
click at [432, 406] on button "Volgende vraag" at bounding box center [445, 402] width 374 height 26
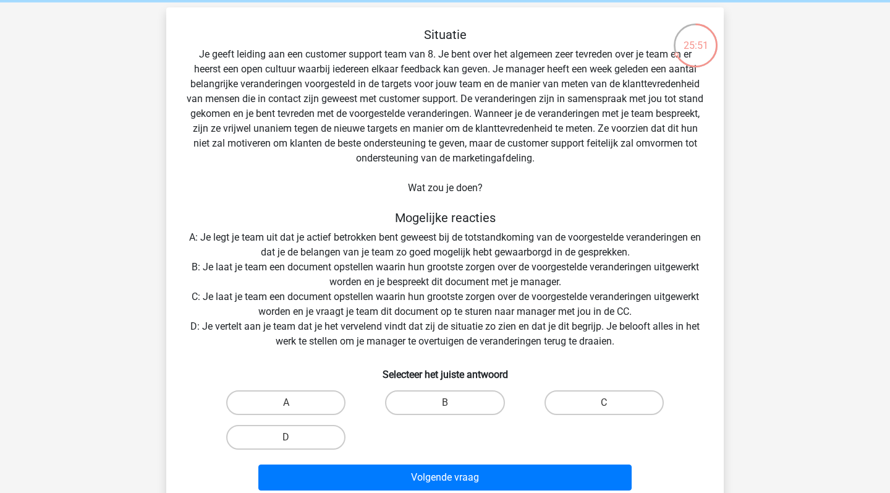
scroll to position [51, 0]
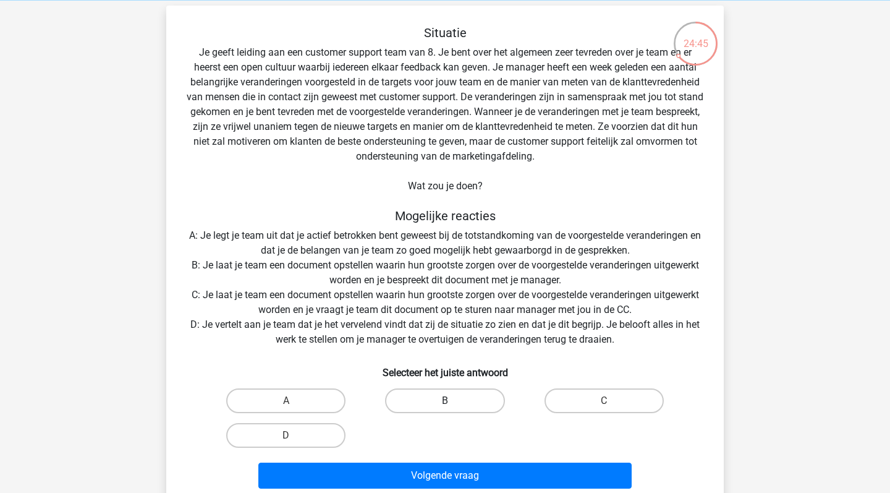
click at [459, 399] on label "B" at bounding box center [444, 400] width 119 height 25
click at [453, 400] on input "B" at bounding box center [449, 404] width 8 height 8
radio input "true"
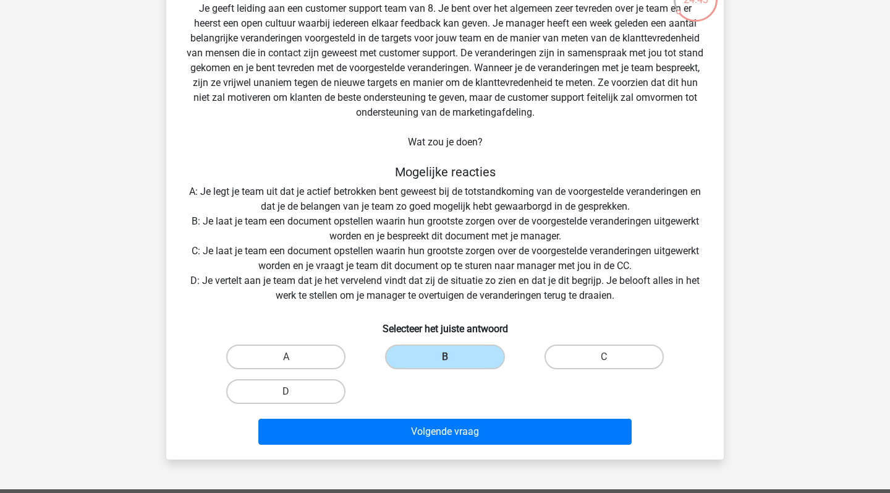
scroll to position [112, 0]
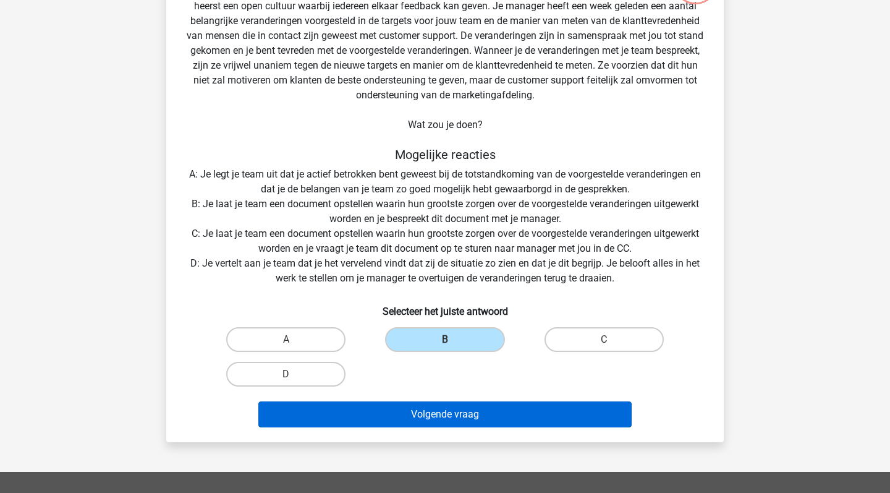
click at [505, 414] on button "Volgende vraag" at bounding box center [445, 414] width 374 height 26
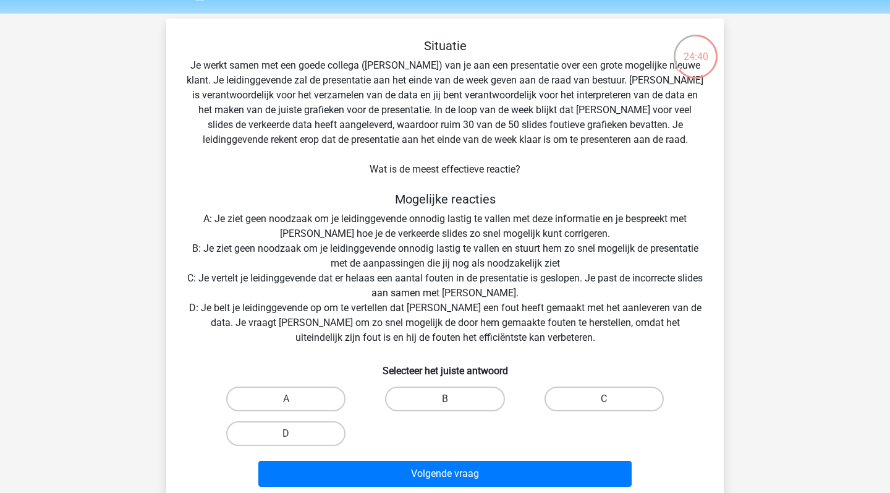
scroll to position [38, 0]
click at [308, 402] on label "A" at bounding box center [285, 398] width 119 height 25
click at [294, 402] on input "A" at bounding box center [290, 403] width 8 height 8
radio input "true"
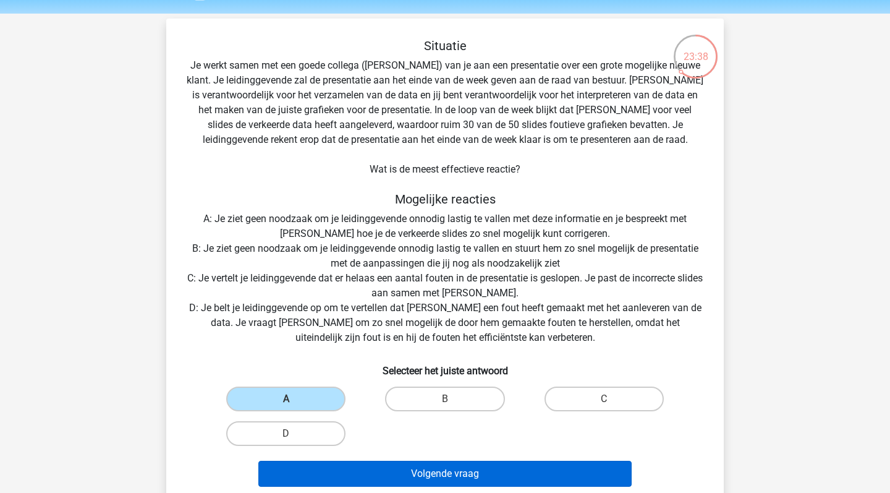
click at [516, 467] on button "Volgende vraag" at bounding box center [445, 473] width 374 height 26
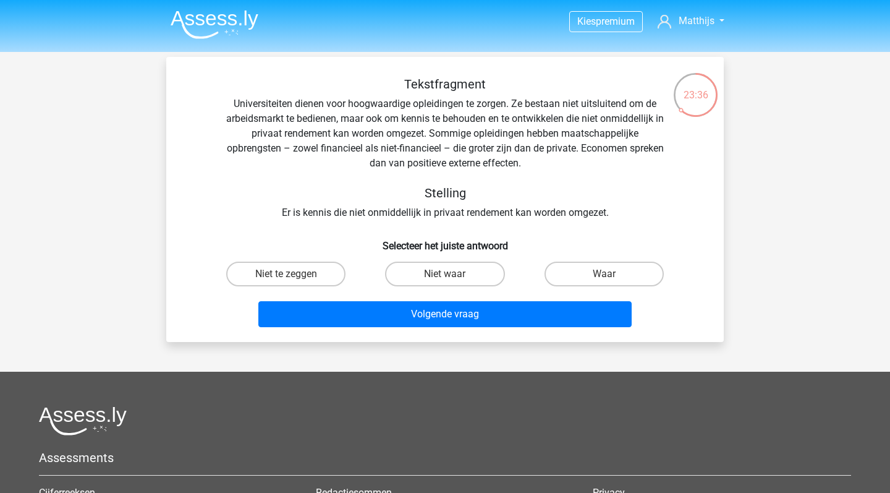
scroll to position [0, 0]
click at [611, 273] on label "Waar" at bounding box center [603, 273] width 119 height 25
click at [611, 274] on input "Waar" at bounding box center [608, 278] width 8 height 8
radio input "true"
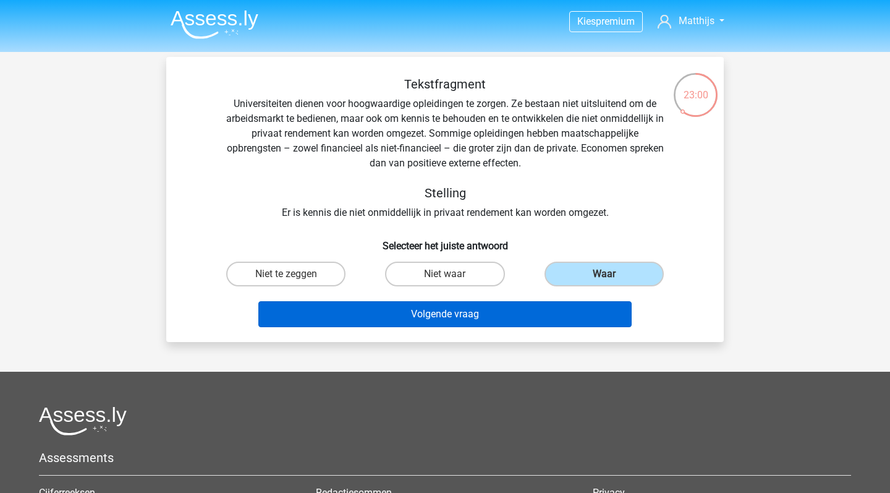
click at [605, 307] on button "Volgende vraag" at bounding box center [445, 314] width 374 height 26
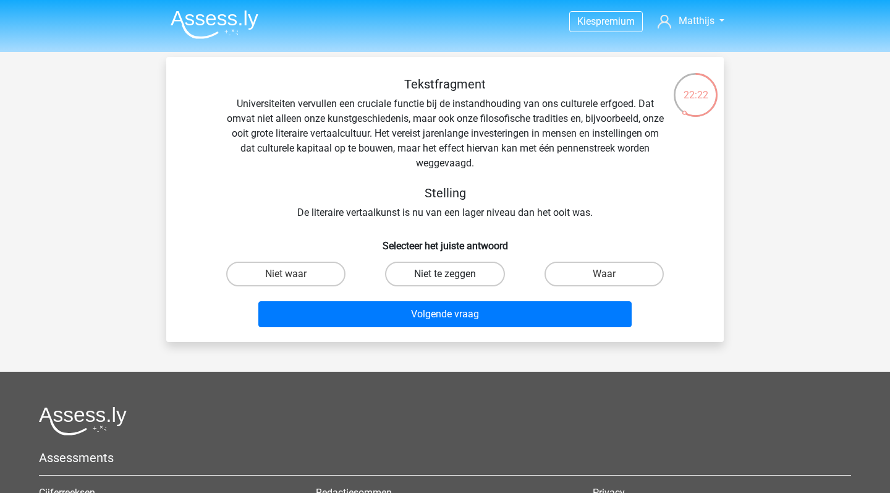
click at [498, 273] on label "Niet te zeggen" at bounding box center [444, 273] width 119 height 25
click at [453, 274] on input "Niet te zeggen" at bounding box center [449, 278] width 8 height 8
radio input "true"
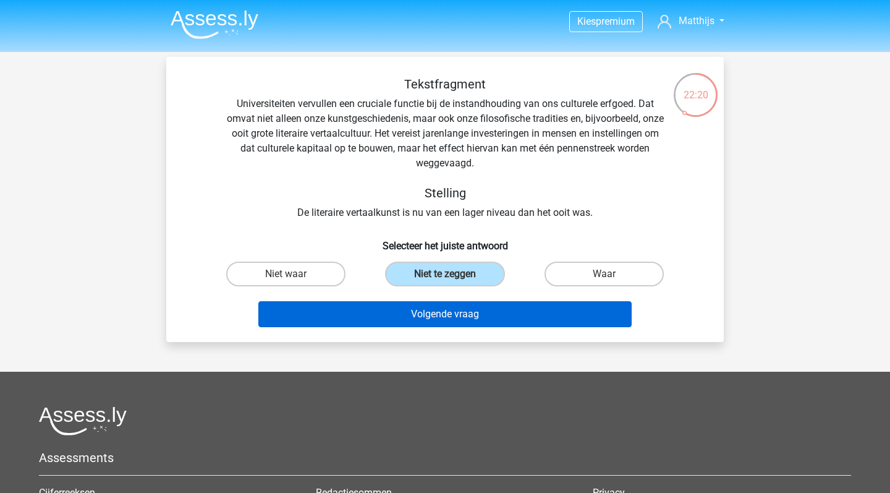
click at [534, 315] on button "Volgende vraag" at bounding box center [445, 314] width 374 height 26
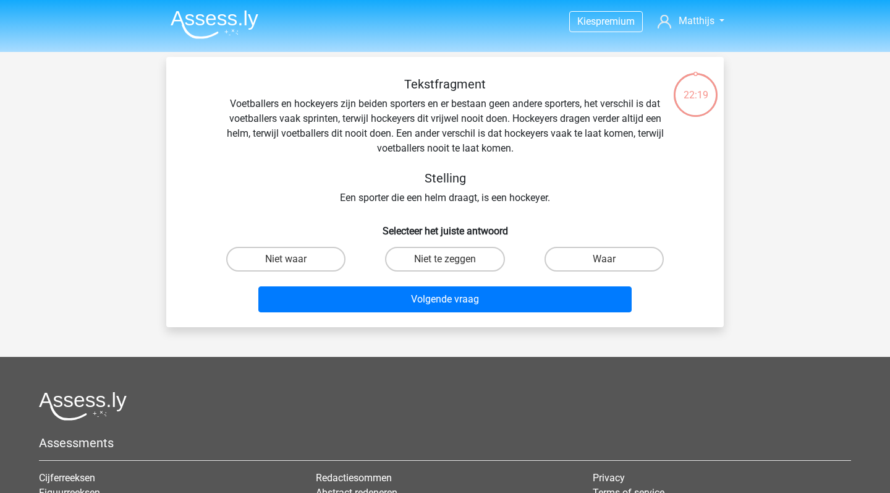
scroll to position [57, 0]
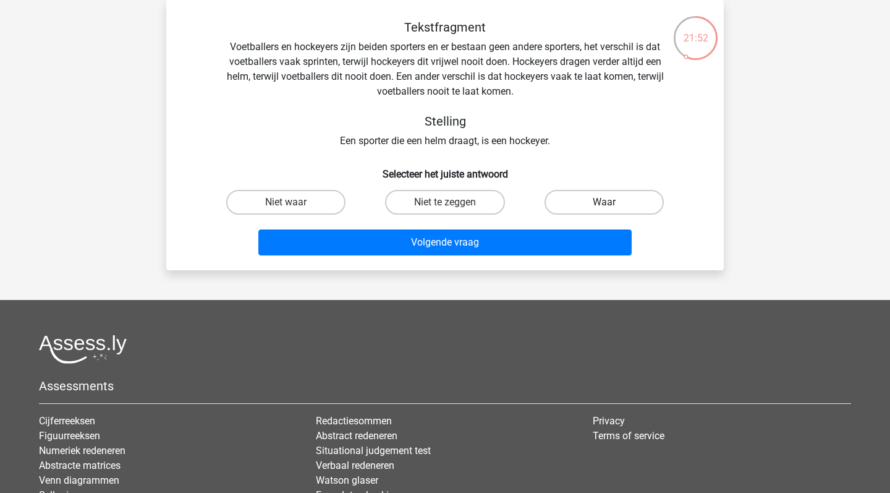
click at [632, 205] on label "Waar" at bounding box center [603, 202] width 119 height 25
click at [612, 205] on input "Waar" at bounding box center [608, 206] width 8 height 8
radio input "true"
click at [468, 205] on label "Niet te zeggen" at bounding box center [444, 202] width 119 height 25
click at [453, 205] on input "Niet te zeggen" at bounding box center [449, 206] width 8 height 8
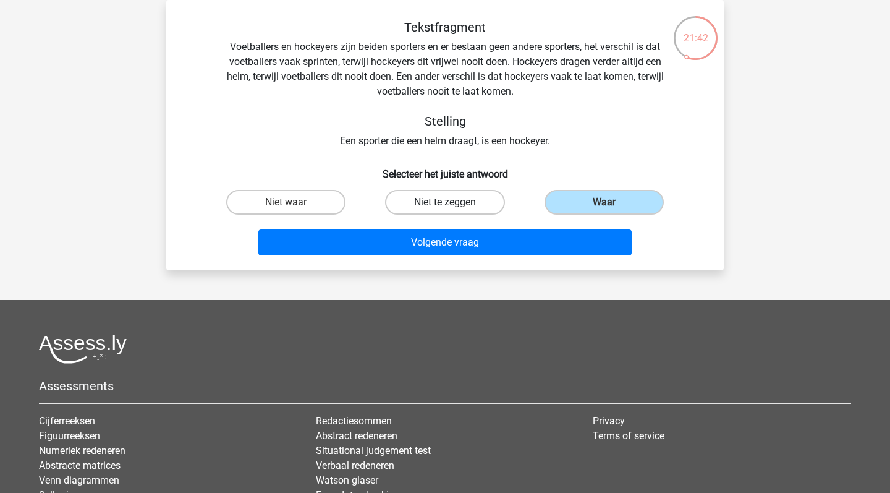
radio input "true"
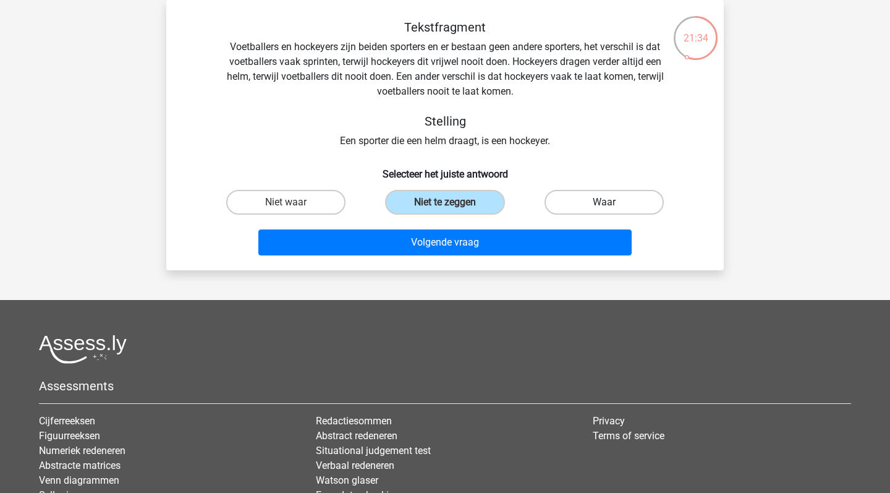
click at [612, 201] on label "Waar" at bounding box center [603, 202] width 119 height 25
click at [612, 202] on input "Waar" at bounding box center [608, 206] width 8 height 8
radio input "true"
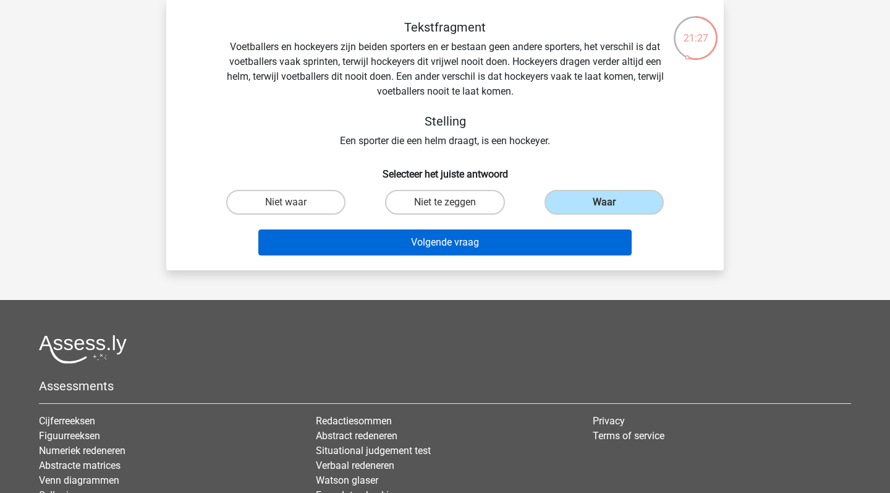
click at [578, 243] on button "Volgende vraag" at bounding box center [445, 242] width 374 height 26
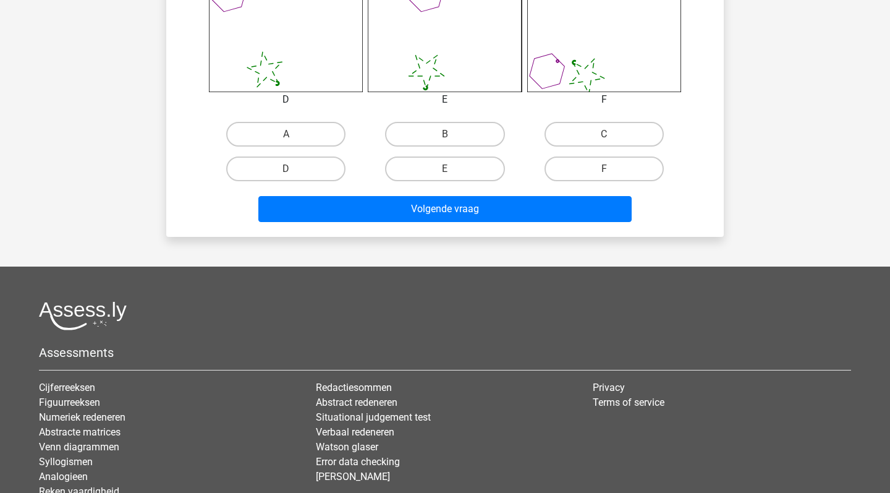
scroll to position [557, 0]
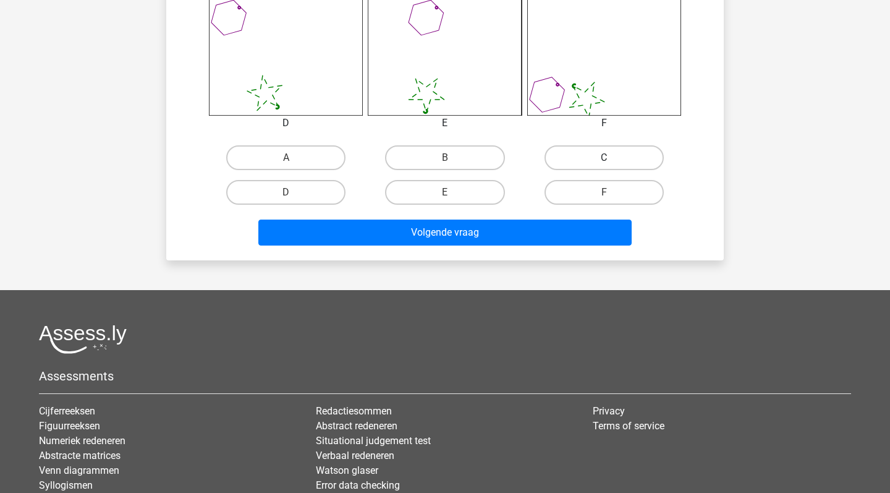
click at [570, 150] on label "C" at bounding box center [603, 157] width 119 height 25
click at [604, 158] on input "C" at bounding box center [608, 162] width 8 height 8
radio input "true"
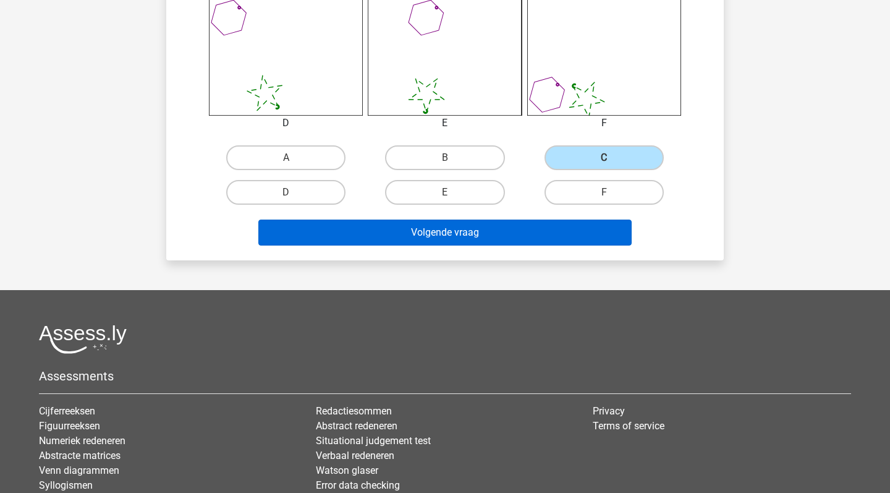
click at [517, 234] on button "Volgende vraag" at bounding box center [445, 232] width 374 height 26
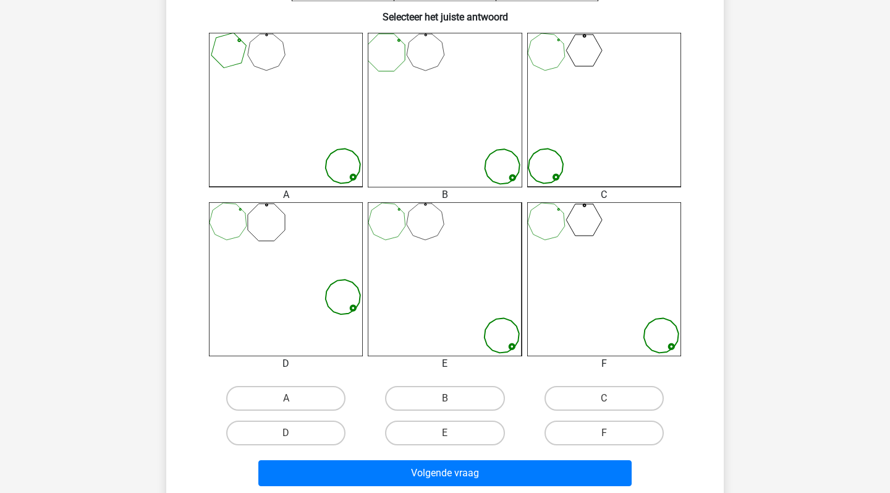
scroll to position [317, 0]
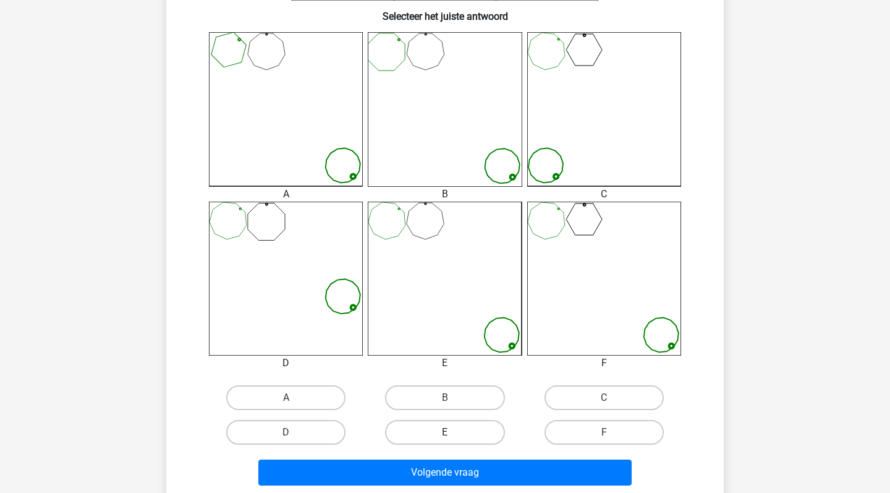
click at [454, 427] on label "E" at bounding box center [444, 432] width 119 height 25
click at [453, 432] on input "E" at bounding box center [449, 436] width 8 height 8
radio input "true"
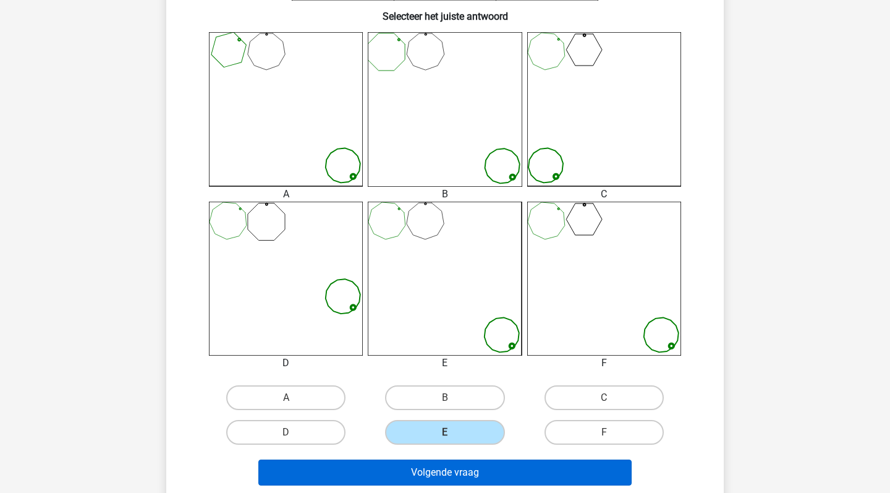
click at [462, 473] on button "Volgende vraag" at bounding box center [445, 472] width 374 height 26
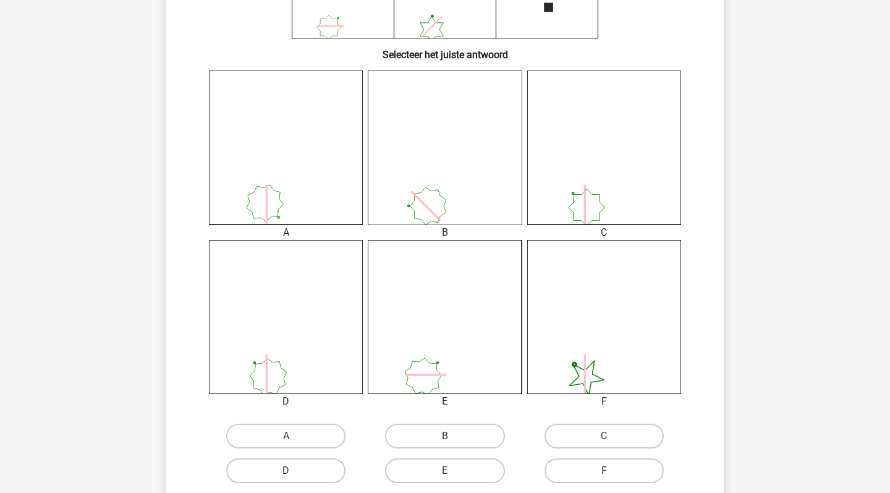
scroll to position [287, 0]
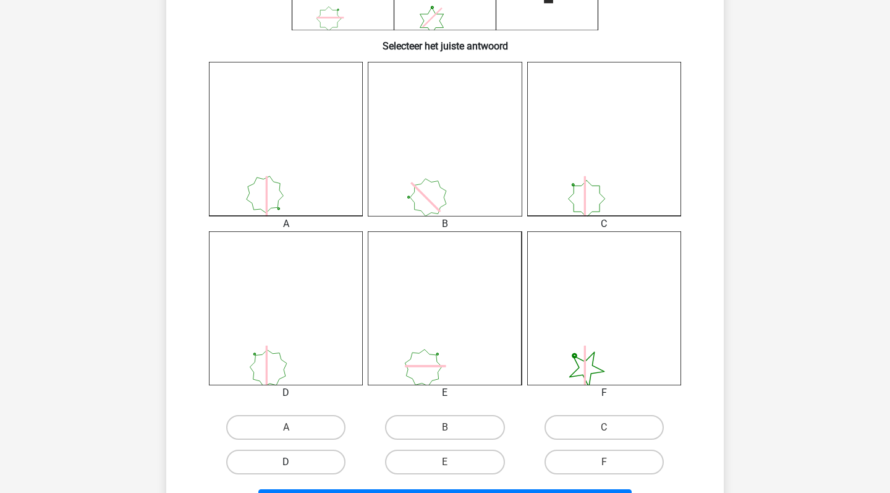
click at [299, 465] on label "D" at bounding box center [285, 461] width 119 height 25
click at [294, 465] on input "D" at bounding box center [290, 466] width 8 height 8
radio input "true"
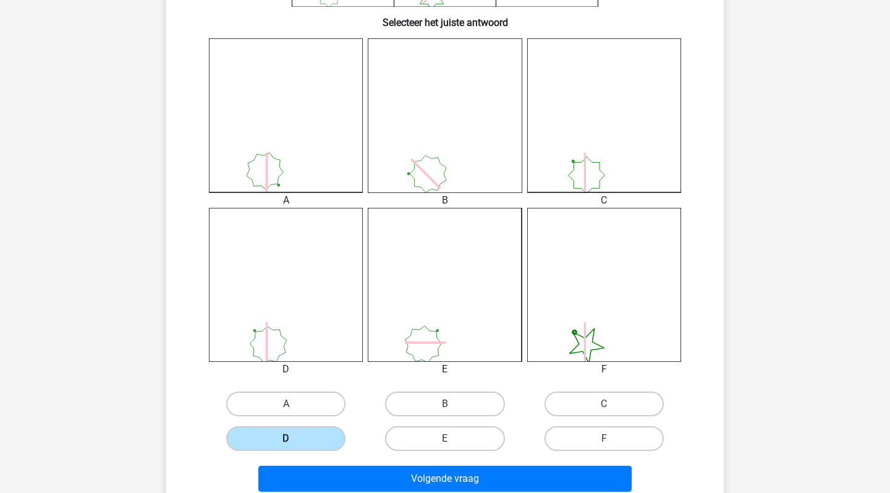
scroll to position [373, 0]
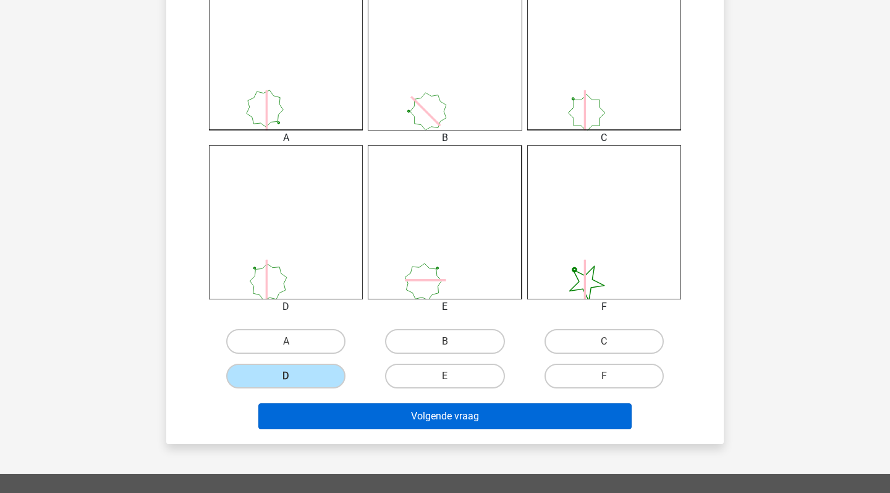
click at [398, 415] on button "Volgende vraag" at bounding box center [445, 416] width 374 height 26
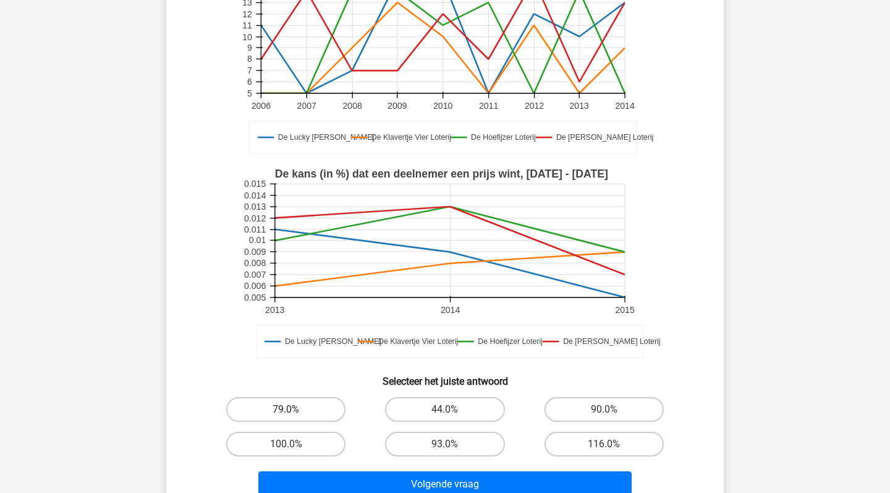
scroll to position [175, 0]
click at [300, 436] on label "100.0%" at bounding box center [285, 443] width 119 height 25
click at [294, 444] on input "100.0%" at bounding box center [290, 448] width 8 height 8
radio input "true"
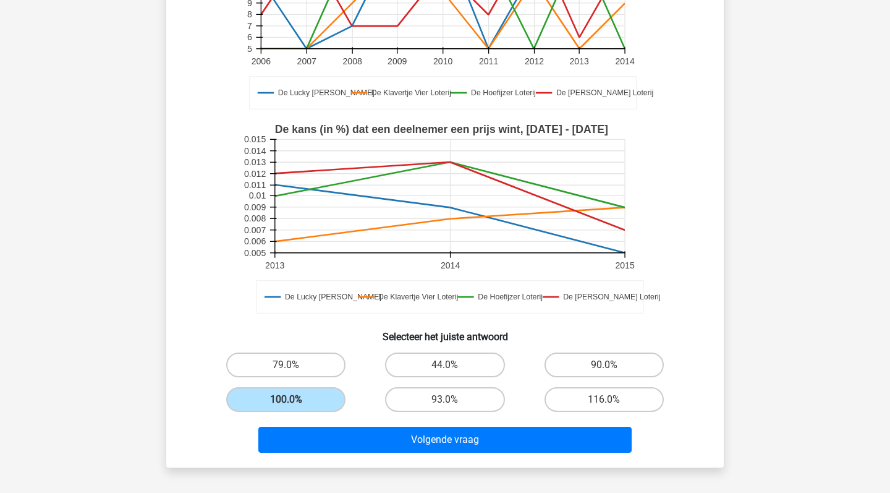
scroll to position [226, 0]
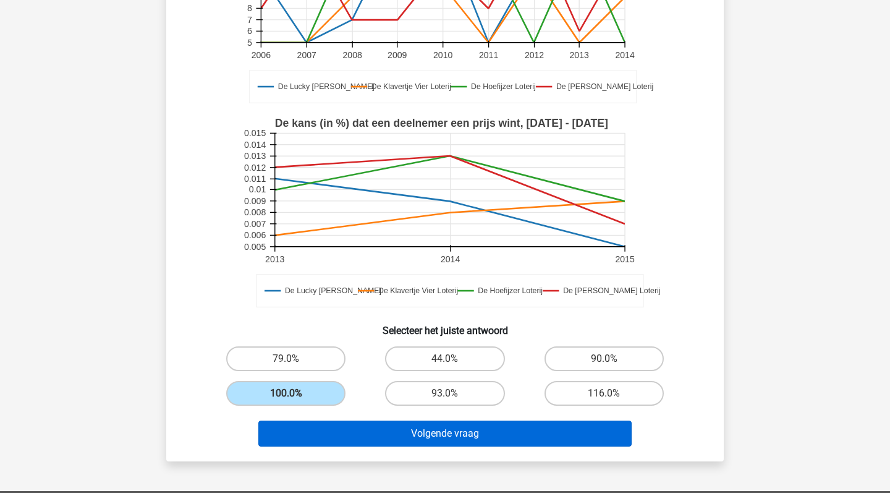
click at [455, 430] on button "Volgende vraag" at bounding box center [445, 433] width 374 height 26
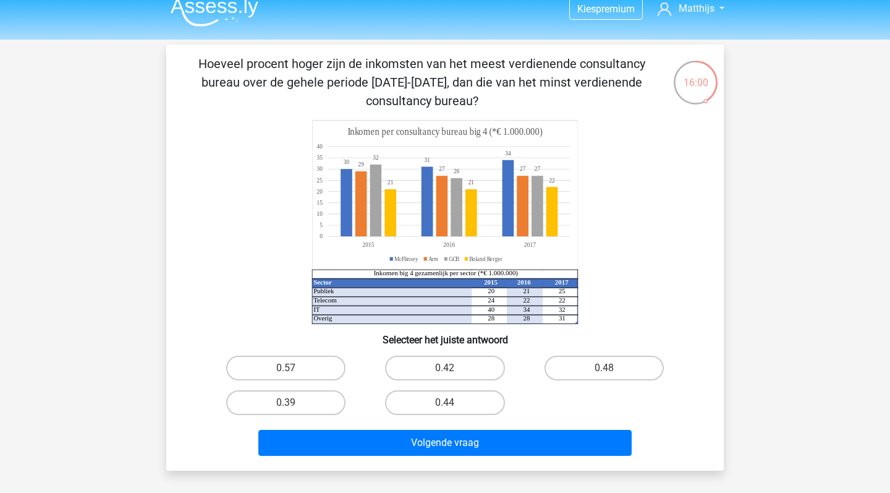
scroll to position [4, 0]
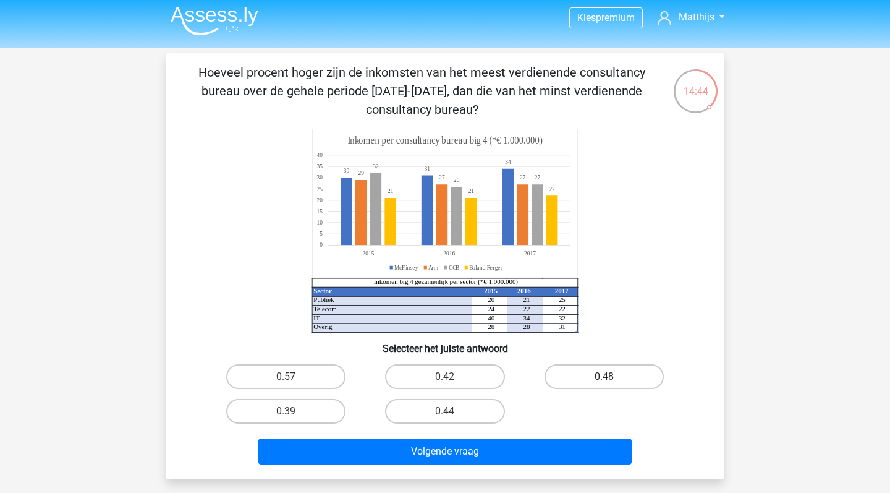
click at [625, 378] on label "0.48" at bounding box center [603, 376] width 119 height 25
click at [612, 378] on input "0.48" at bounding box center [608, 380] width 8 height 8
radio input "true"
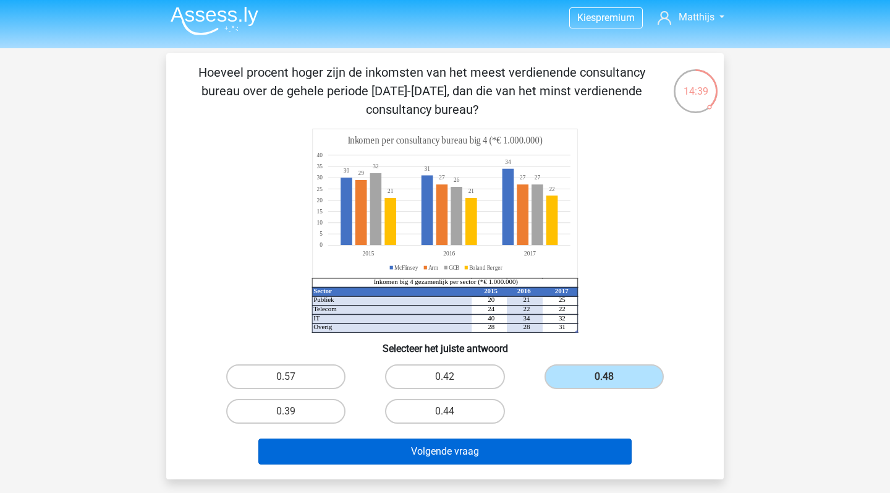
click at [598, 452] on button "Volgende vraag" at bounding box center [445, 451] width 374 height 26
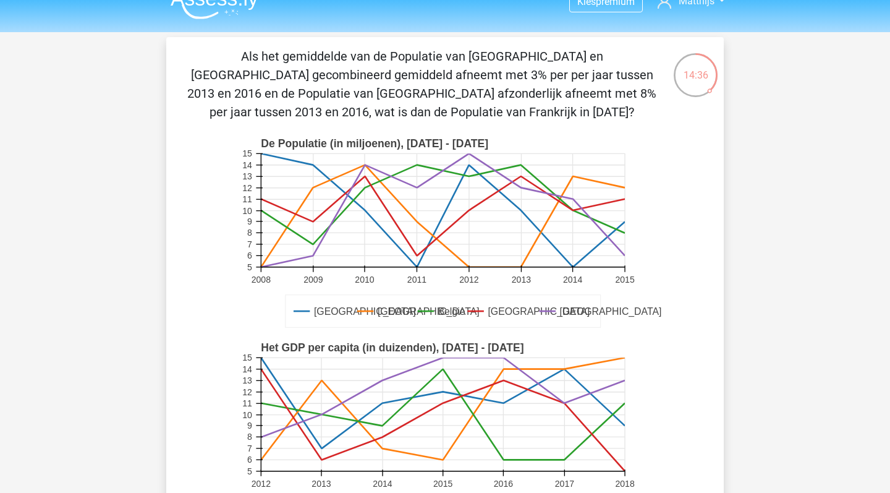
scroll to position [20, 0]
click at [453, 311] on text "Belgie" at bounding box center [451, 311] width 27 height 11
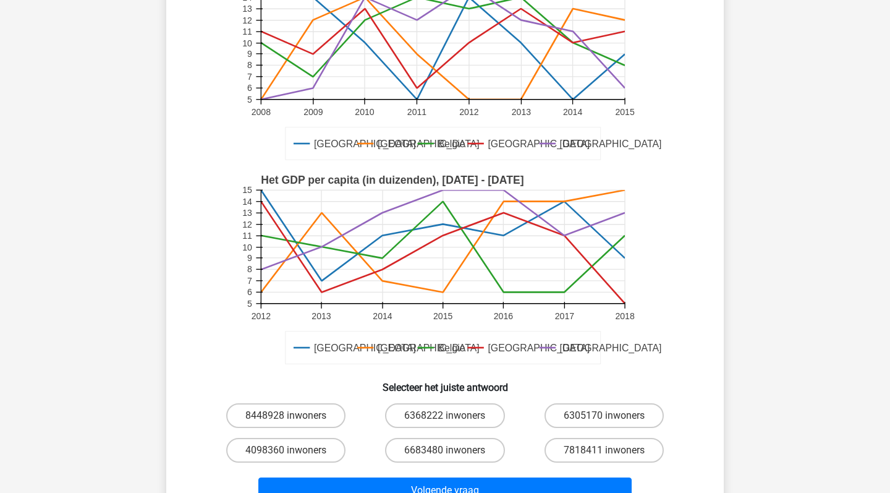
scroll to position [187, 0]
click at [479, 399] on div "6368222 inwoners" at bounding box center [444, 416] width 159 height 35
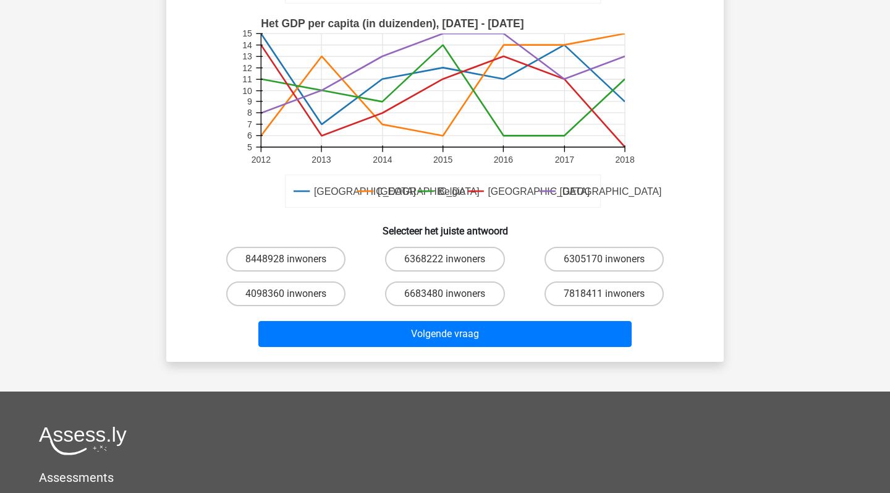
scroll to position [347, 0]
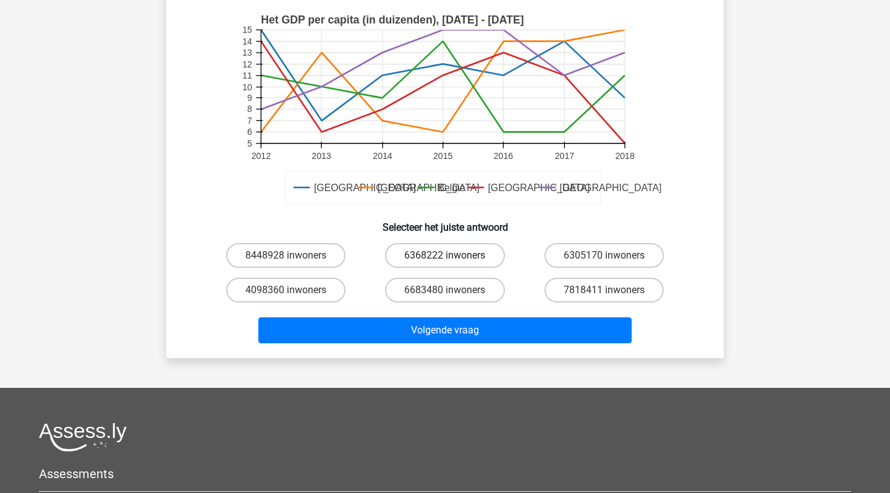
click at [476, 255] on label "6368222 inwoners" at bounding box center [444, 255] width 119 height 25
click at [453, 255] on input "6368222 inwoners" at bounding box center [449, 259] width 8 height 8
radio input "true"
click at [620, 254] on label "6305170 inwoners" at bounding box center [603, 255] width 119 height 25
click at [612, 255] on input "6305170 inwoners" at bounding box center [608, 259] width 8 height 8
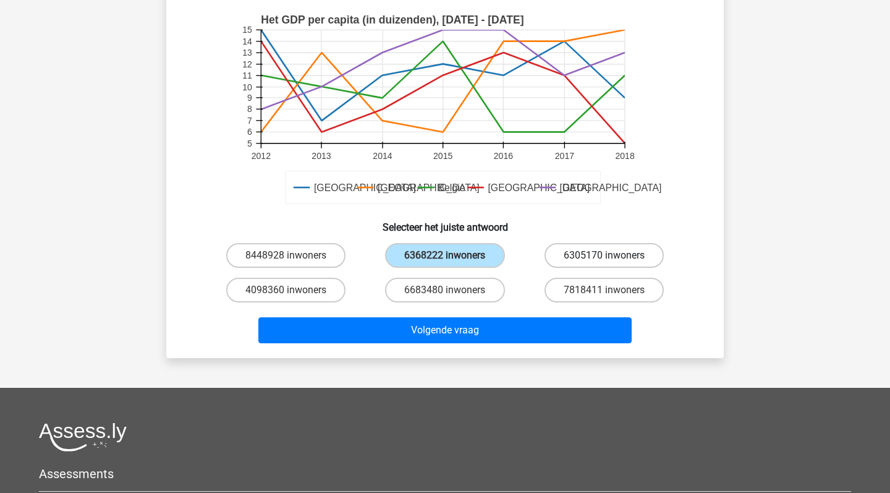
radio input "true"
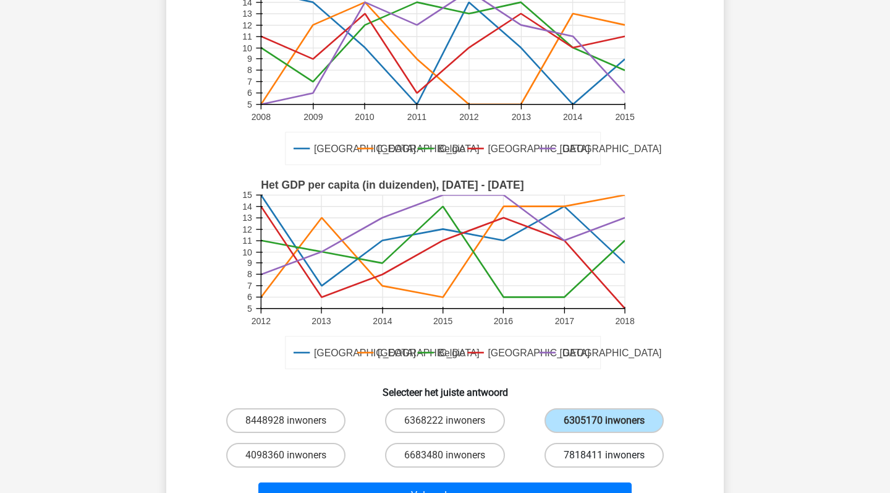
scroll to position [209, 0]
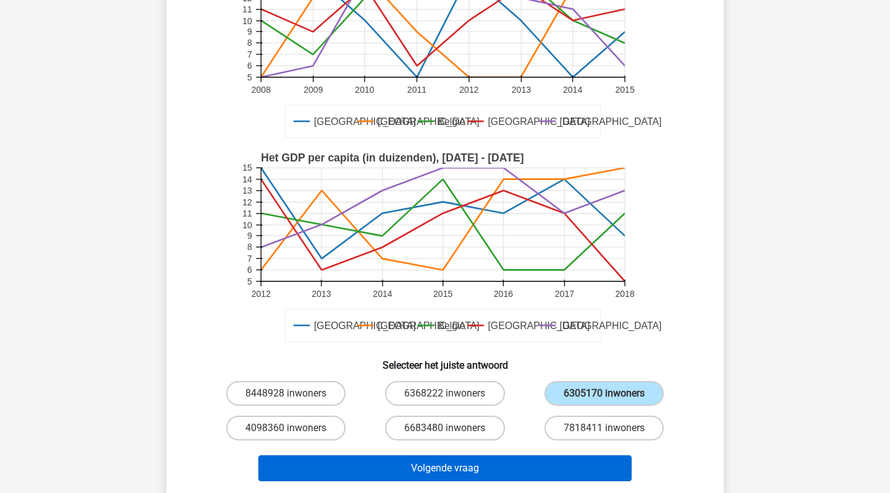
click at [562, 467] on button "Volgende vraag" at bounding box center [445, 468] width 374 height 26
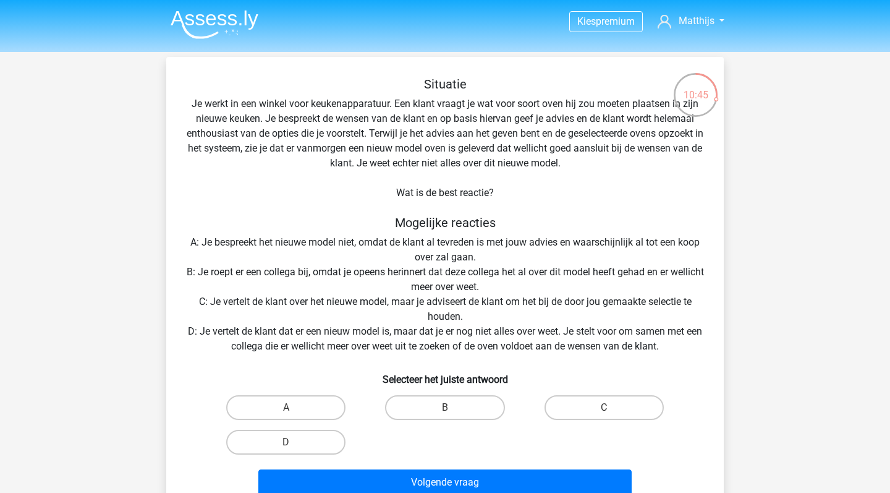
scroll to position [0, 0]
click at [445, 405] on label "B" at bounding box center [444, 407] width 119 height 25
click at [445, 407] on input "B" at bounding box center [449, 411] width 8 height 8
radio input "true"
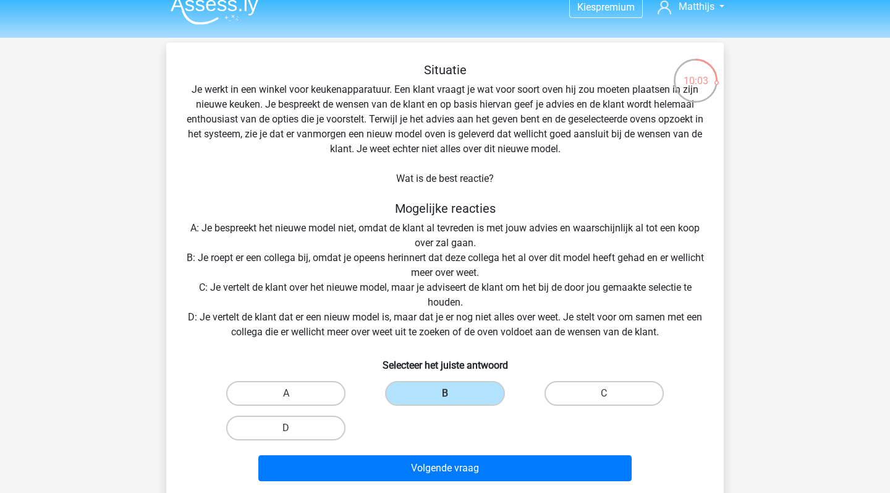
scroll to position [19, 0]
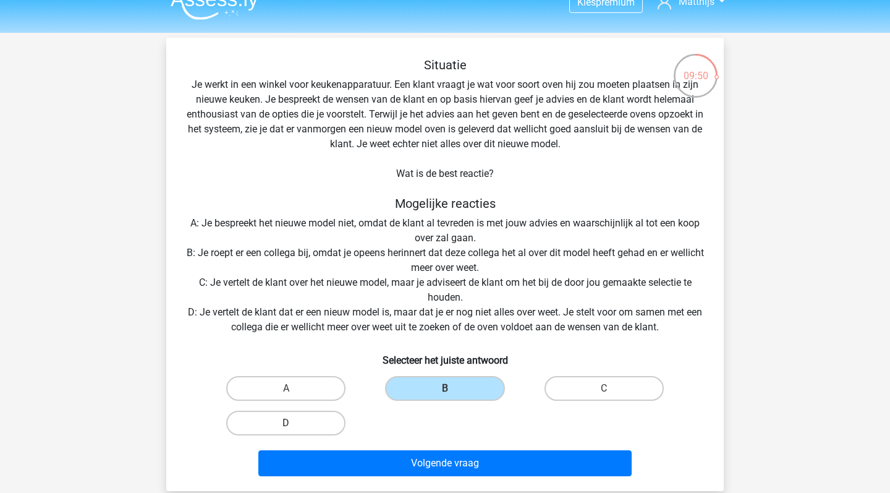
click at [336, 429] on label "D" at bounding box center [285, 422] width 119 height 25
click at [294, 429] on input "D" at bounding box center [290, 427] width 8 height 8
radio input "true"
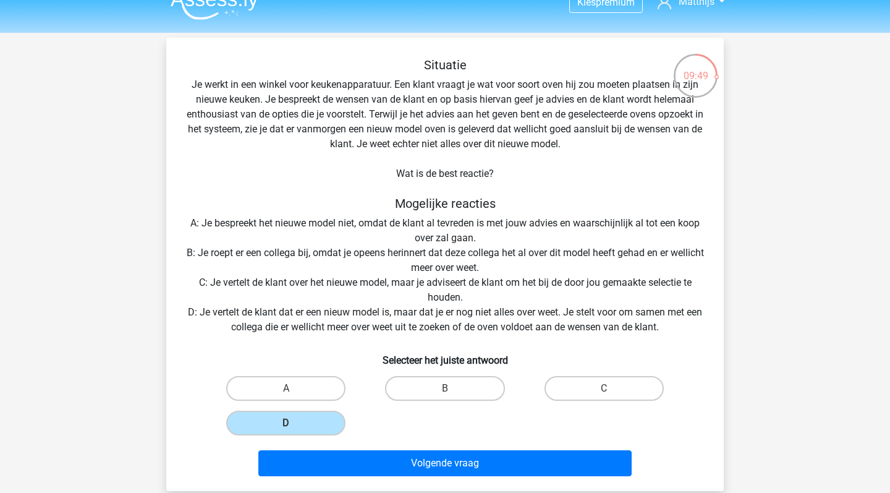
click at [415, 425] on div "A B C D" at bounding box center [444, 405] width 477 height 69
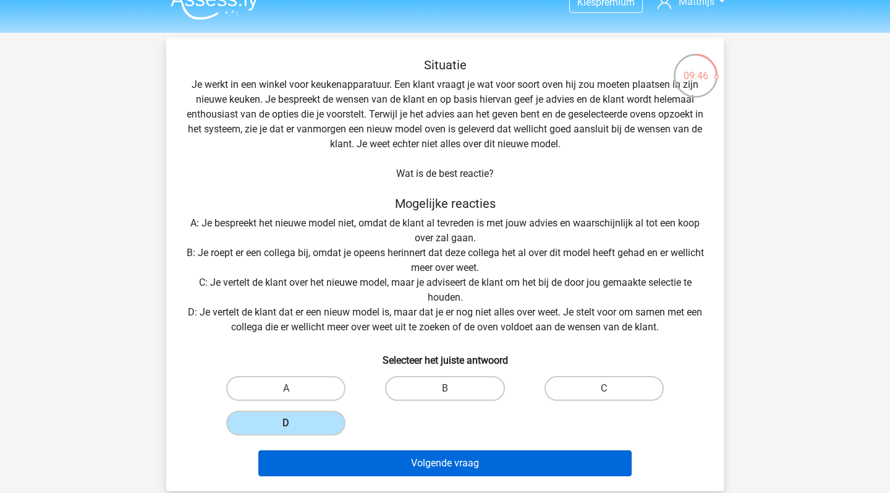
click at [432, 460] on button "Volgende vraag" at bounding box center [445, 463] width 374 height 26
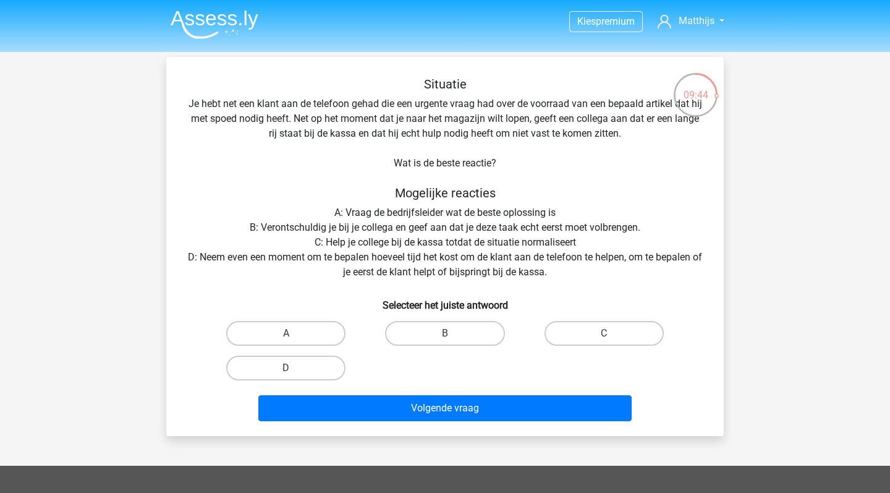
scroll to position [1, 0]
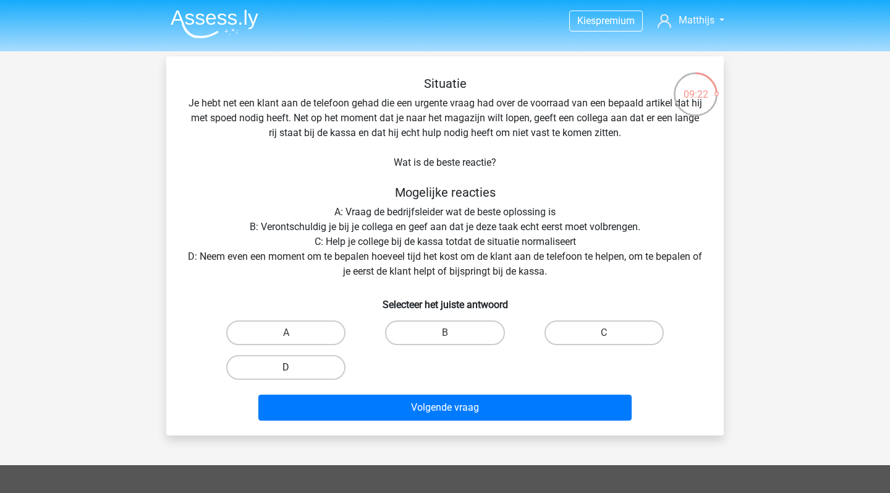
click at [321, 368] on label "D" at bounding box center [285, 367] width 119 height 25
click at [294, 368] on input "D" at bounding box center [290, 371] width 8 height 8
radio input "true"
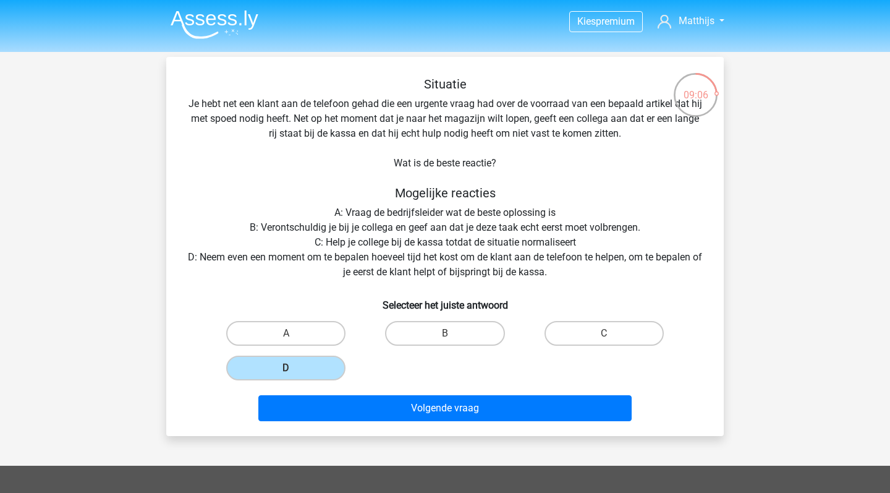
scroll to position [0, 0]
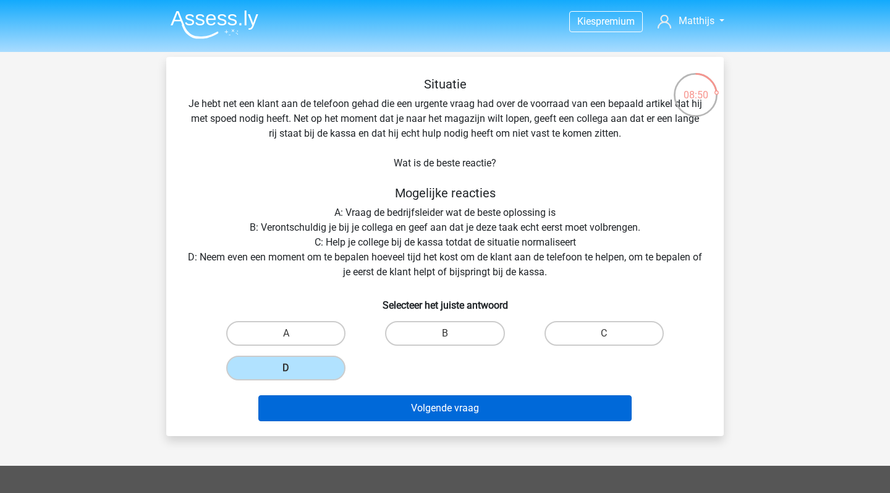
click at [526, 413] on button "Volgende vraag" at bounding box center [445, 408] width 374 height 26
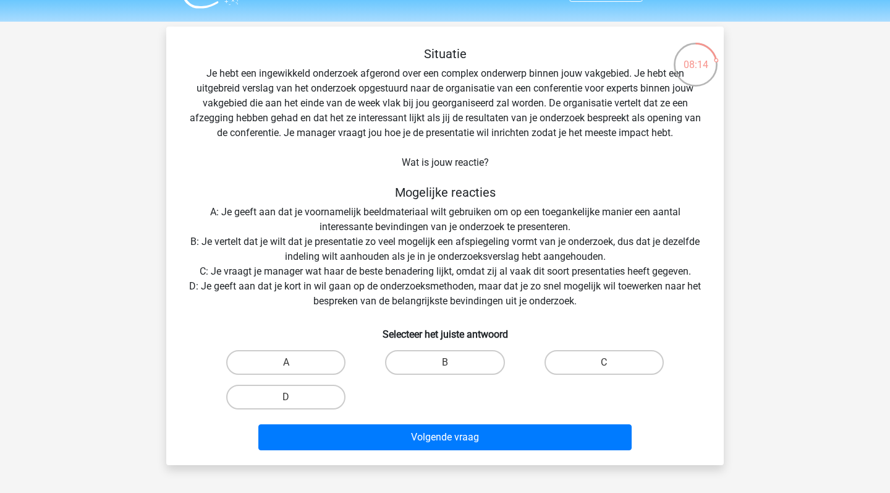
scroll to position [30, 0]
click at [628, 337] on h6 "Selecteer het juiste antwoord" at bounding box center [445, 329] width 518 height 22
click at [626, 350] on label "C" at bounding box center [603, 362] width 119 height 25
click at [612, 362] on input "C" at bounding box center [608, 366] width 8 height 8
radio input "true"
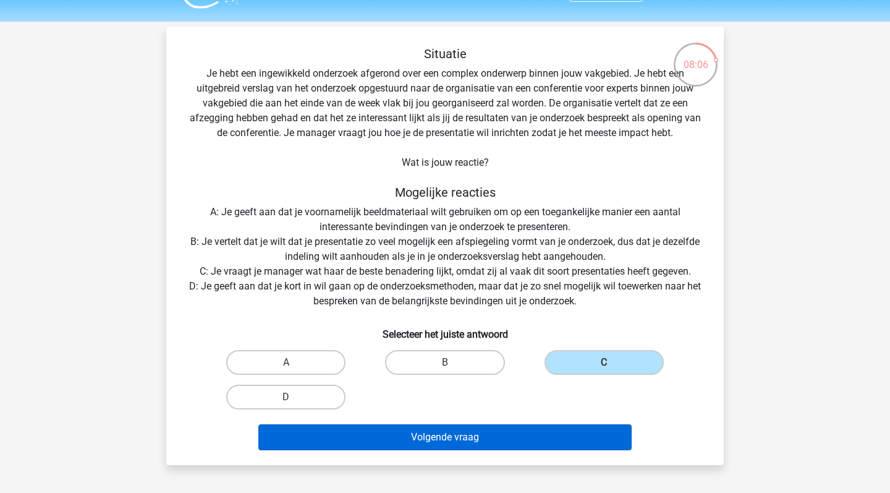
click at [599, 436] on button "Volgende vraag" at bounding box center [445, 437] width 374 height 26
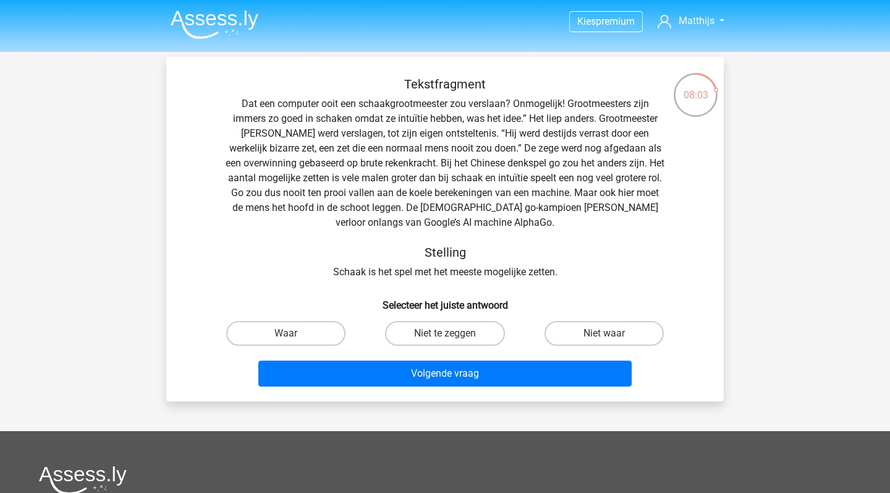
scroll to position [0, 0]
click at [583, 330] on label "Niet waar" at bounding box center [603, 333] width 119 height 25
click at [604, 333] on input "Niet waar" at bounding box center [608, 337] width 8 height 8
radio input "true"
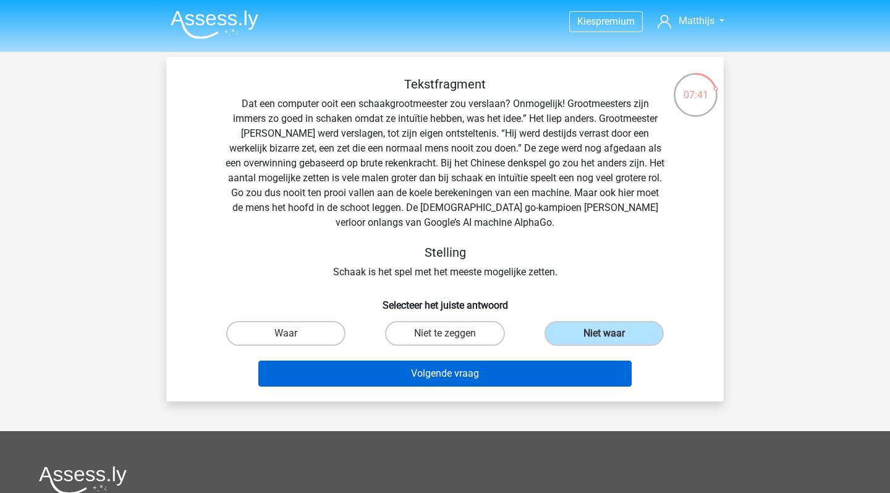
click at [570, 369] on button "Volgende vraag" at bounding box center [445, 373] width 374 height 26
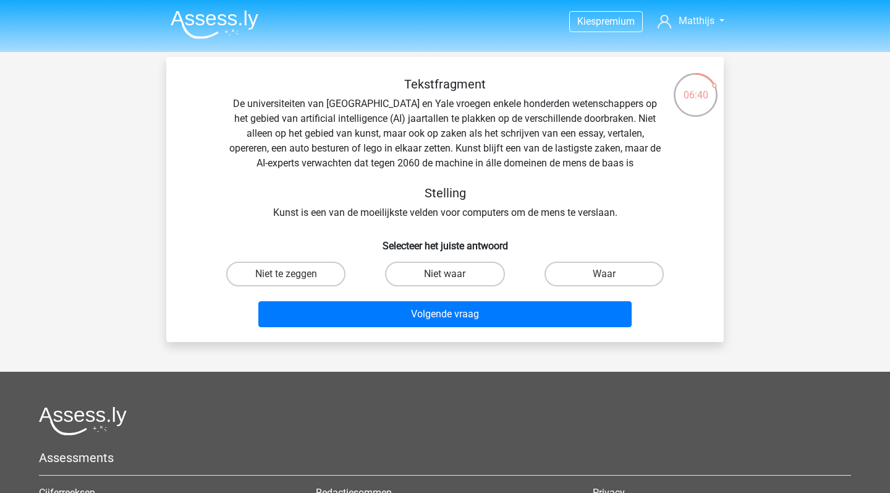
click at [350, 267] on div "Niet te zeggen" at bounding box center [285, 273] width 149 height 25
click at [331, 271] on label "Niet te zeggen" at bounding box center [285, 273] width 119 height 25
click at [294, 274] on input "Niet te zeggen" at bounding box center [290, 278] width 8 height 8
radio input "true"
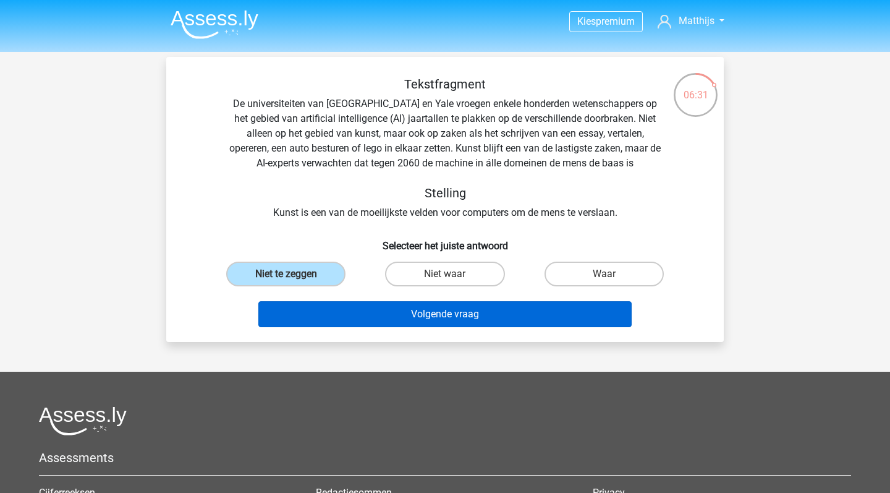
click at [493, 315] on button "Volgende vraag" at bounding box center [445, 314] width 374 height 26
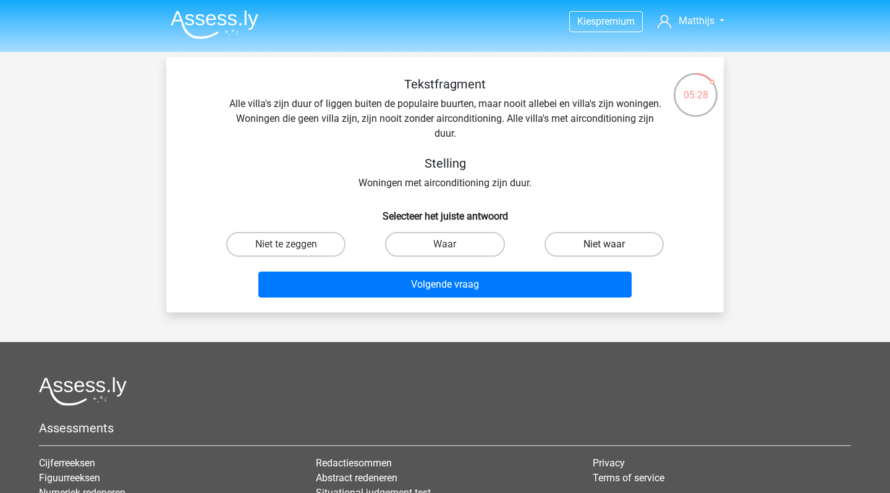
click at [581, 243] on label "Niet waar" at bounding box center [603, 244] width 119 height 25
click at [604, 244] on input "Niet waar" at bounding box center [608, 248] width 8 height 8
radio input "true"
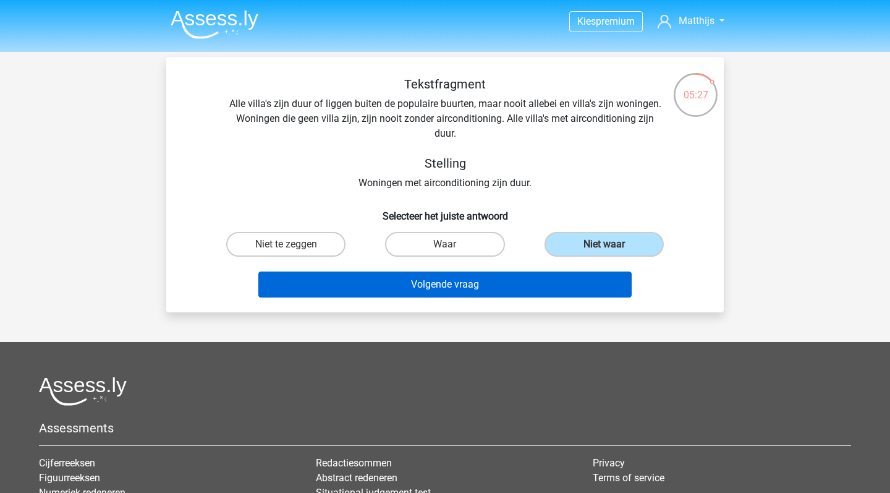
click at [537, 282] on button "Volgende vraag" at bounding box center [445, 284] width 374 height 26
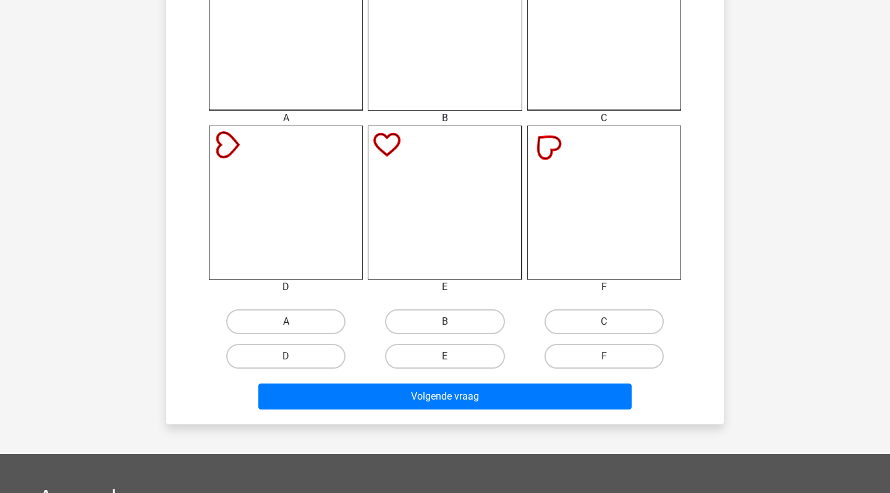
scroll to position [415, 0]
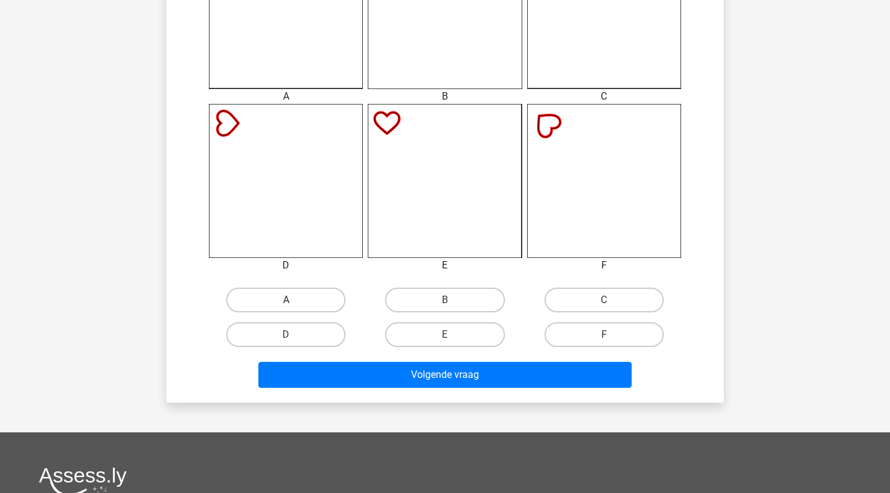
click at [302, 295] on label "A" at bounding box center [285, 299] width 119 height 25
click at [294, 300] on input "A" at bounding box center [290, 304] width 8 height 8
radio input "true"
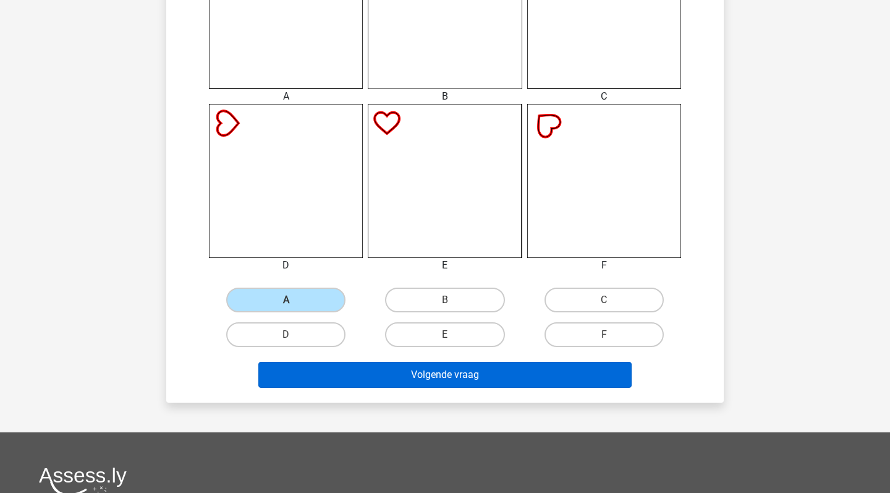
click at [406, 378] on button "Volgende vraag" at bounding box center [445, 375] width 374 height 26
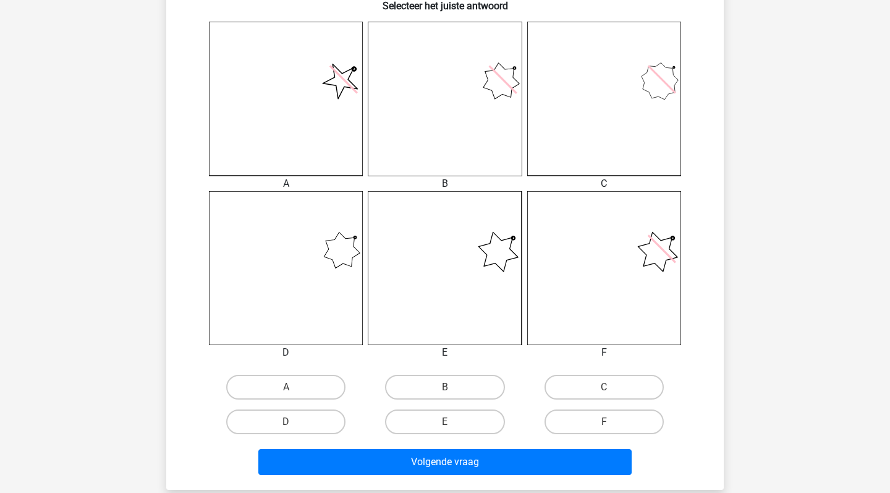
scroll to position [332, 0]
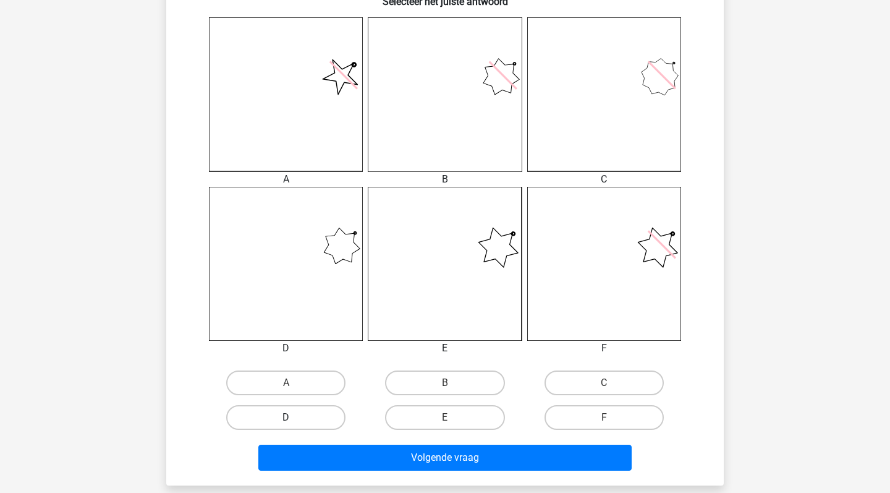
click at [319, 416] on label "D" at bounding box center [285, 417] width 119 height 25
click at [294, 417] on input "D" at bounding box center [290, 421] width 8 height 8
radio input "true"
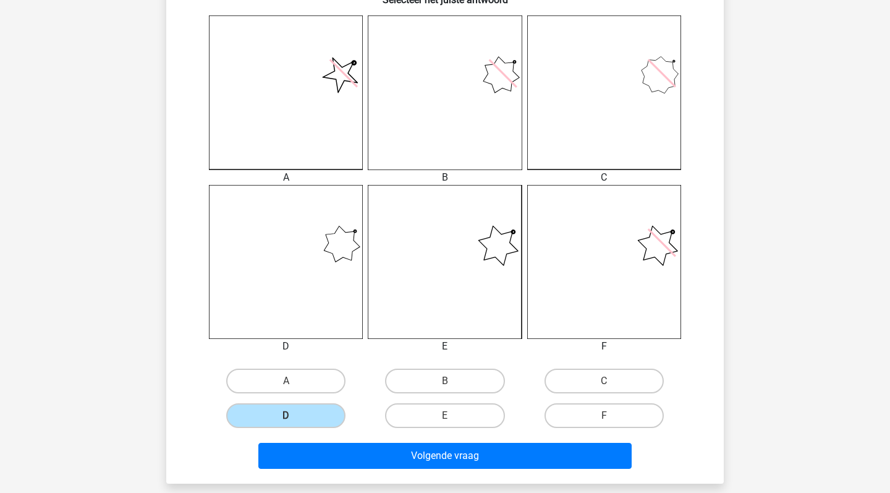
scroll to position [340, 0]
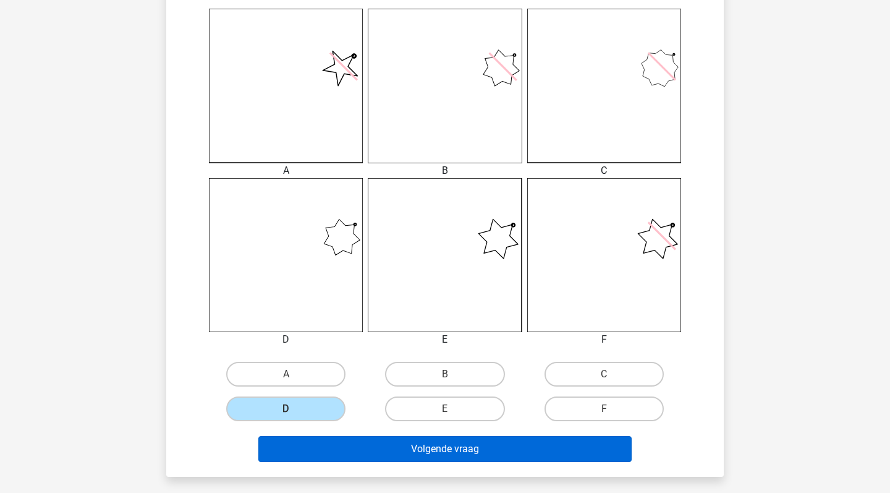
click at [431, 442] on button "Volgende vraag" at bounding box center [445, 449] width 374 height 26
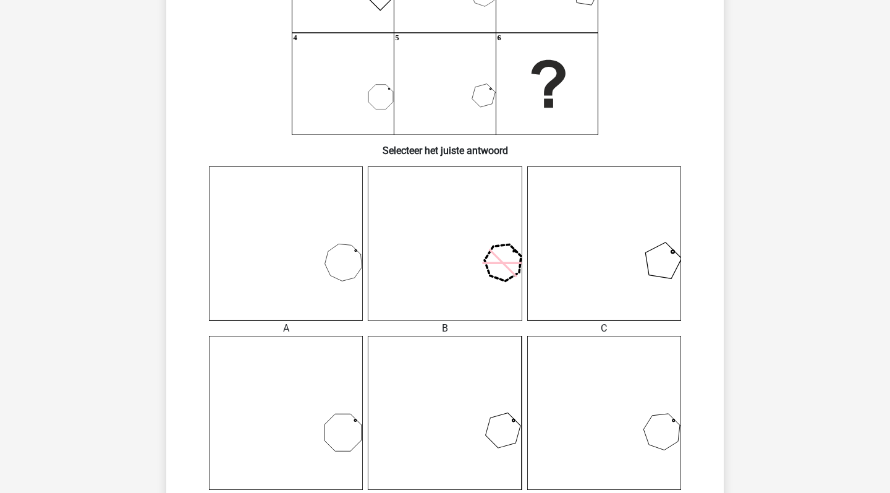
scroll to position [184, 0]
click at [338, 278] on icon at bounding box center [286, 243] width 154 height 154
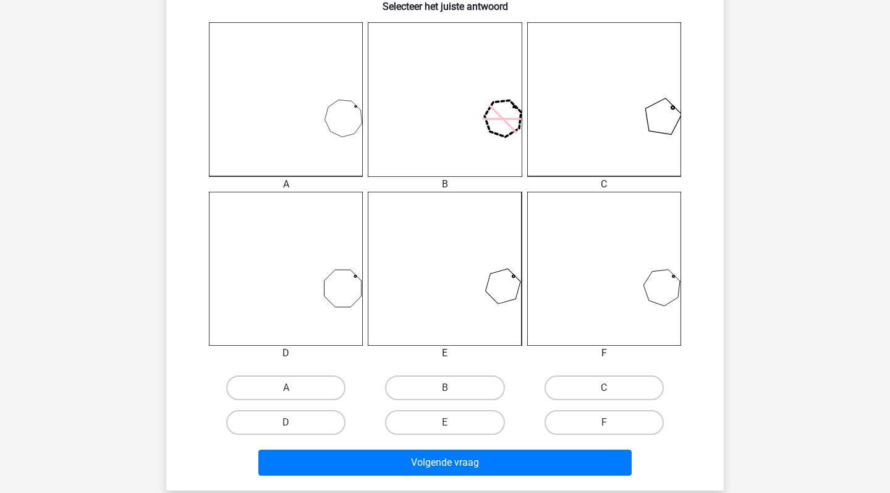
scroll to position [328, 0]
click at [295, 382] on label "A" at bounding box center [285, 386] width 119 height 25
click at [294, 387] on input "A" at bounding box center [290, 391] width 8 height 8
radio input "true"
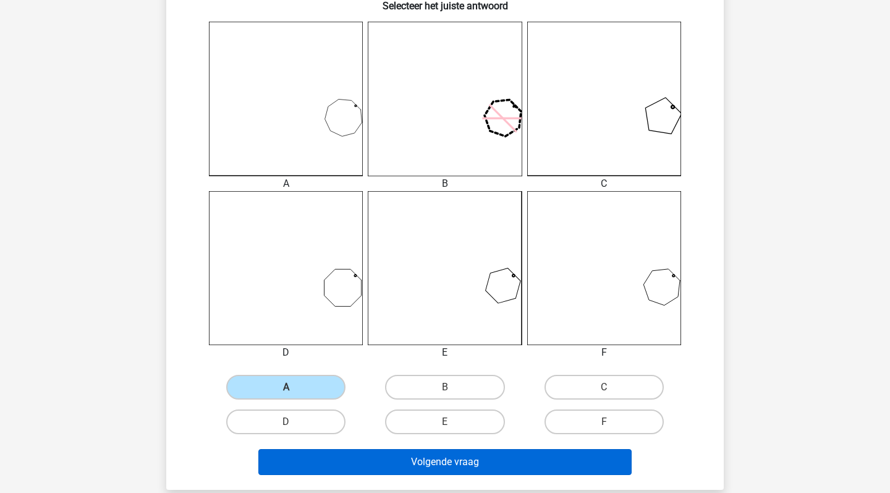
click at [441, 468] on button "Volgende vraag" at bounding box center [445, 462] width 374 height 26
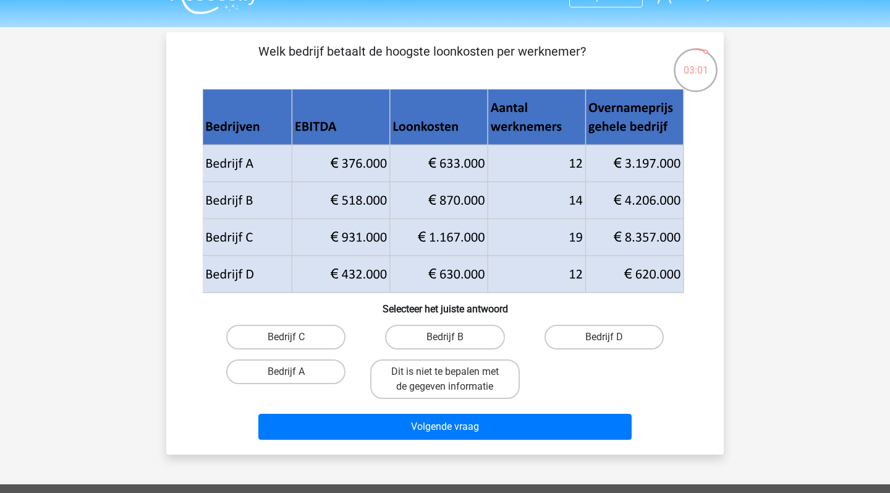
scroll to position [24, 0]
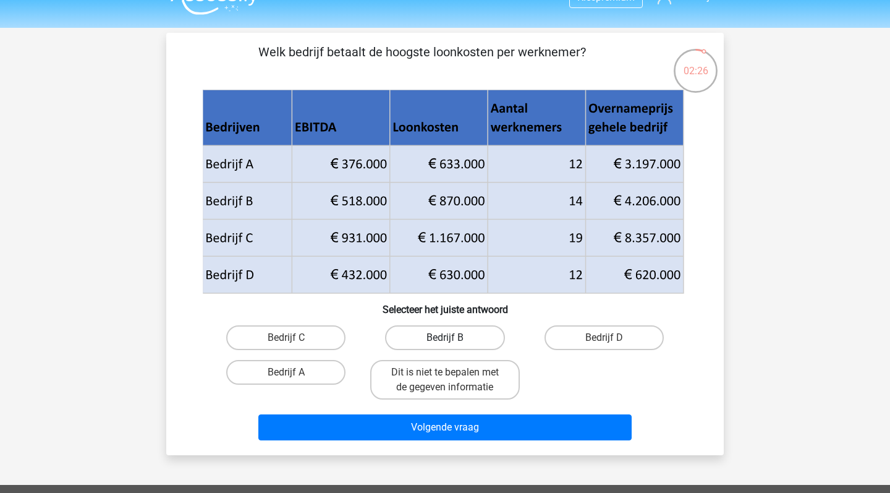
click at [488, 333] on label "Bedrijf B" at bounding box center [444, 337] width 119 height 25
click at [453, 337] on input "Bedrijf B" at bounding box center [449, 341] width 8 height 8
radio input "true"
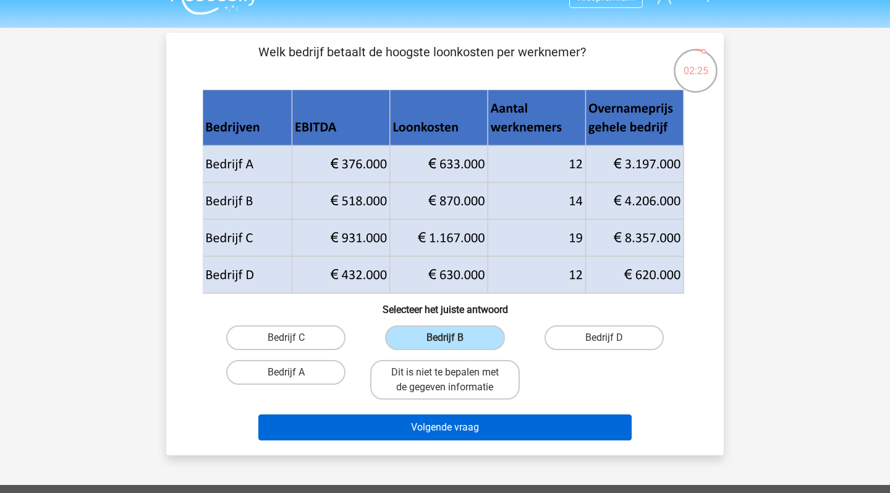
click at [514, 431] on button "Volgende vraag" at bounding box center [445, 427] width 374 height 26
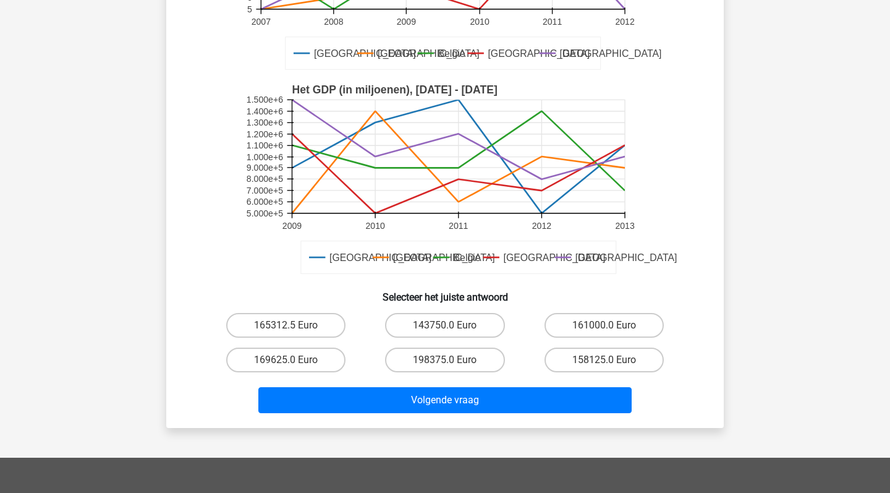
scroll to position [244, 0]
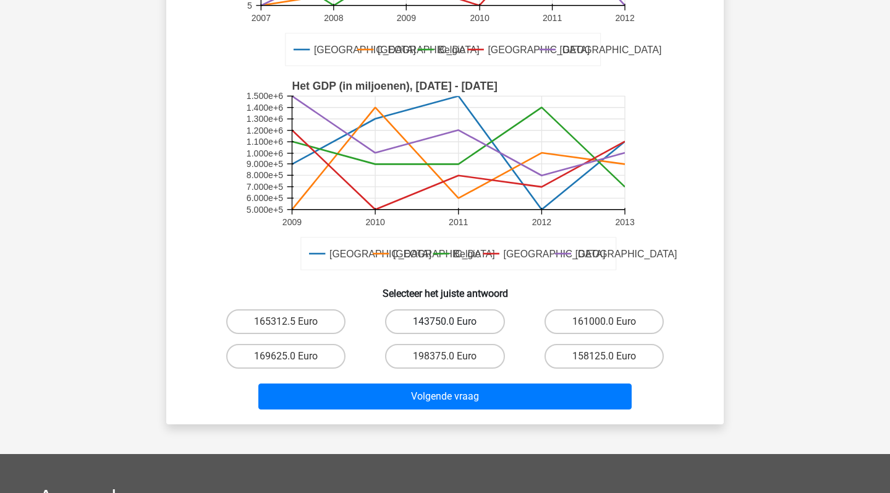
click at [470, 319] on label "143750.0 Euro" at bounding box center [444, 321] width 119 height 25
click at [453, 321] on input "143750.0 Euro" at bounding box center [449, 325] width 8 height 8
radio input "true"
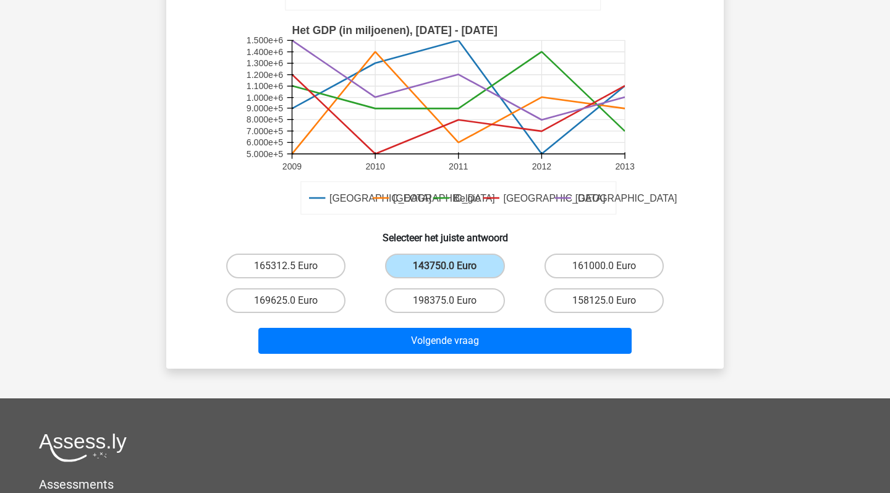
scroll to position [299, 0]
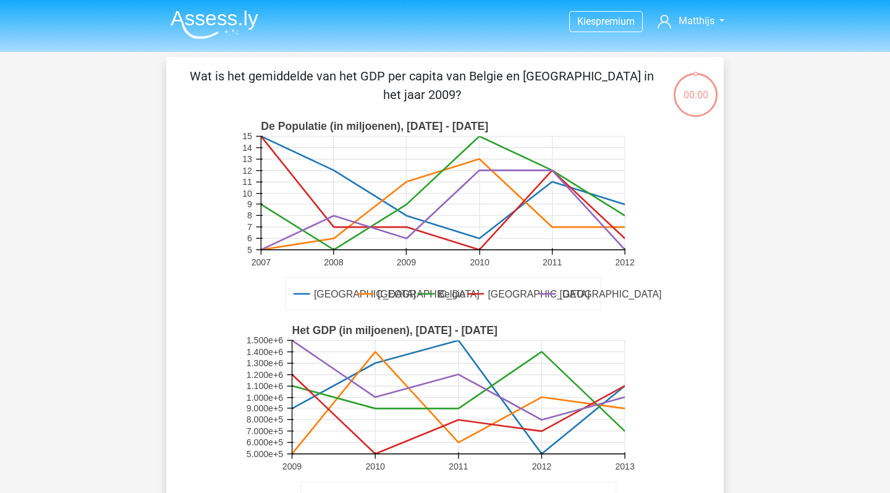
scroll to position [299, 0]
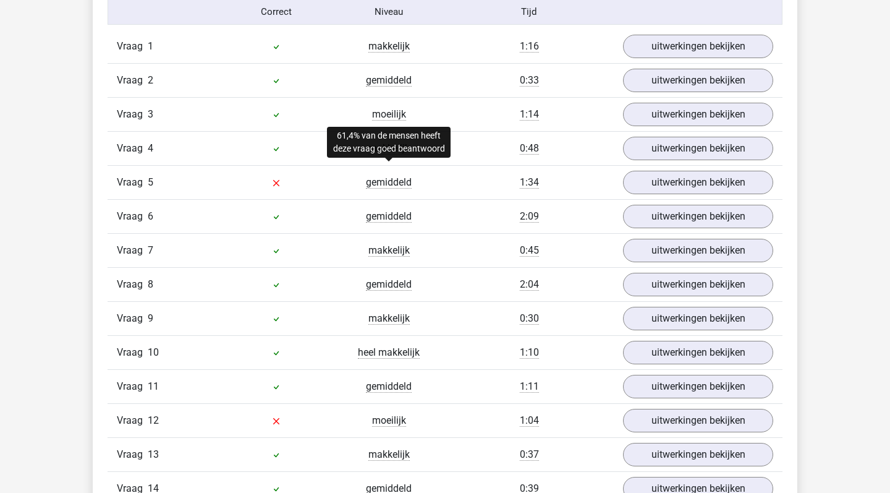
scroll to position [1388, 0]
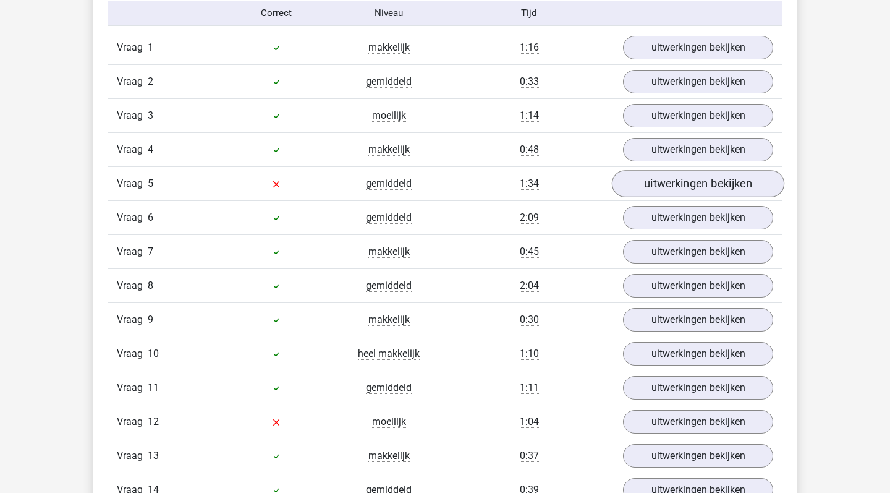
click at [684, 175] on link "uitwerkingen bekijken" at bounding box center [698, 183] width 172 height 27
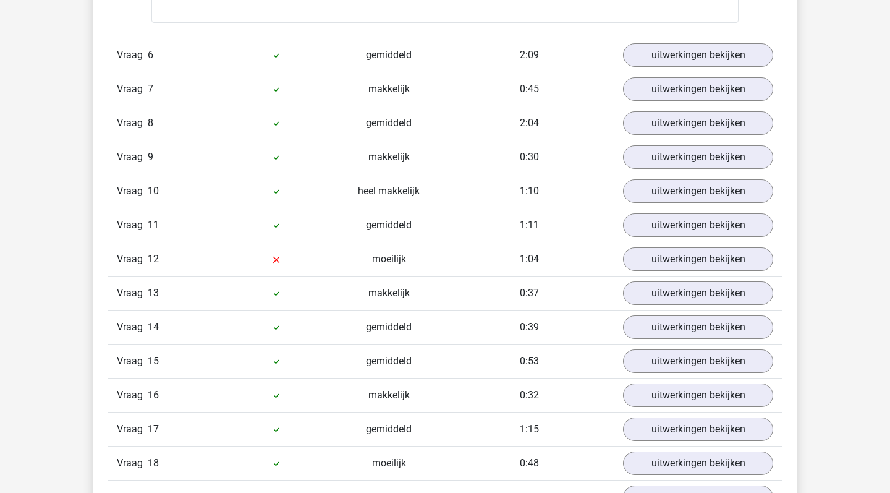
scroll to position [2666, 0]
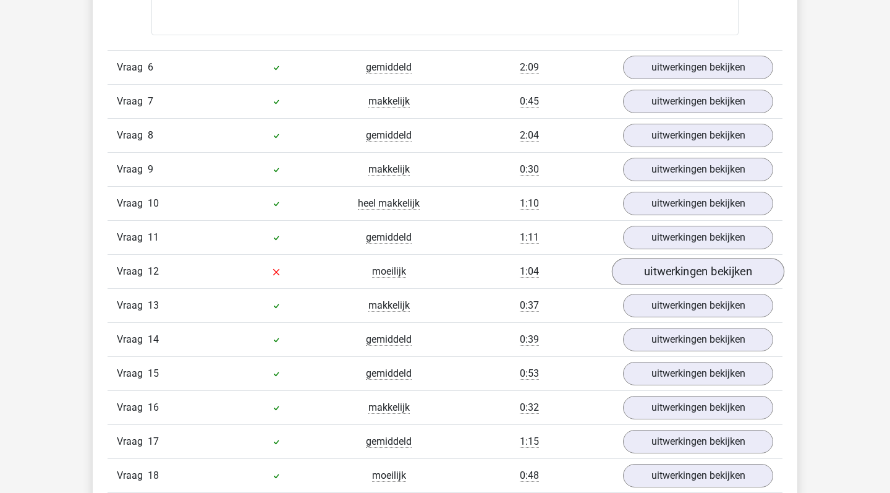
click at [680, 273] on link "uitwerkingen bekijken" at bounding box center [698, 271] width 172 height 27
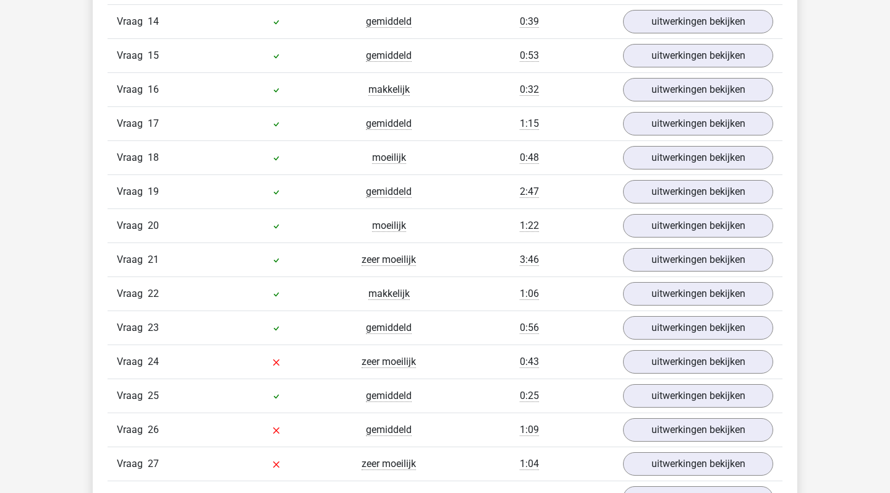
scroll to position [3870, 0]
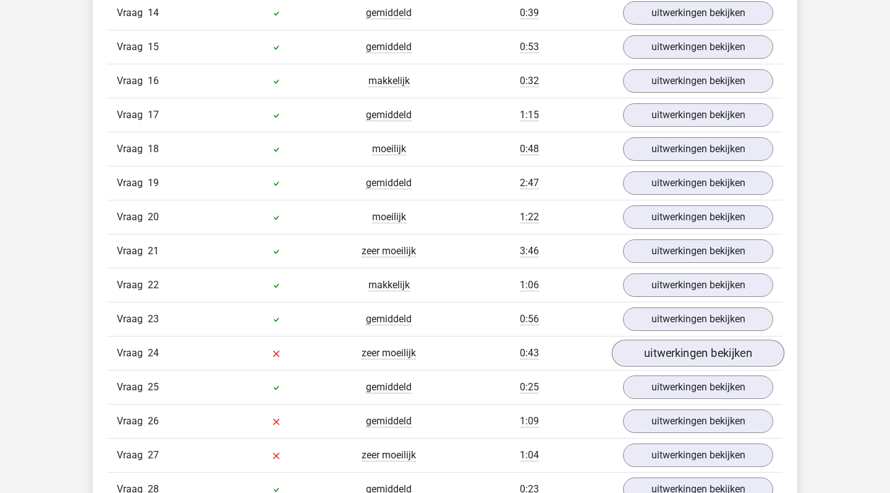
click at [684, 349] on link "uitwerkingen bekijken" at bounding box center [698, 353] width 172 height 27
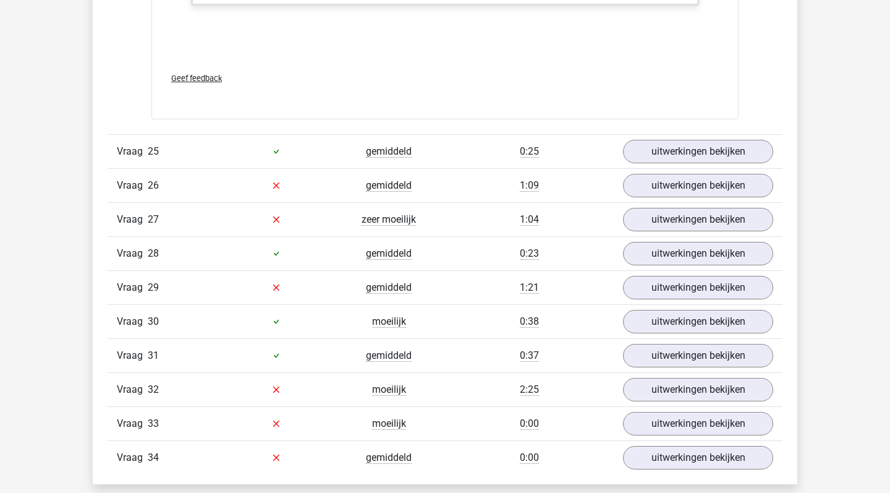
scroll to position [4939, 0]
click at [701, 190] on link "uitwerkingen bekijken" at bounding box center [698, 185] width 172 height 27
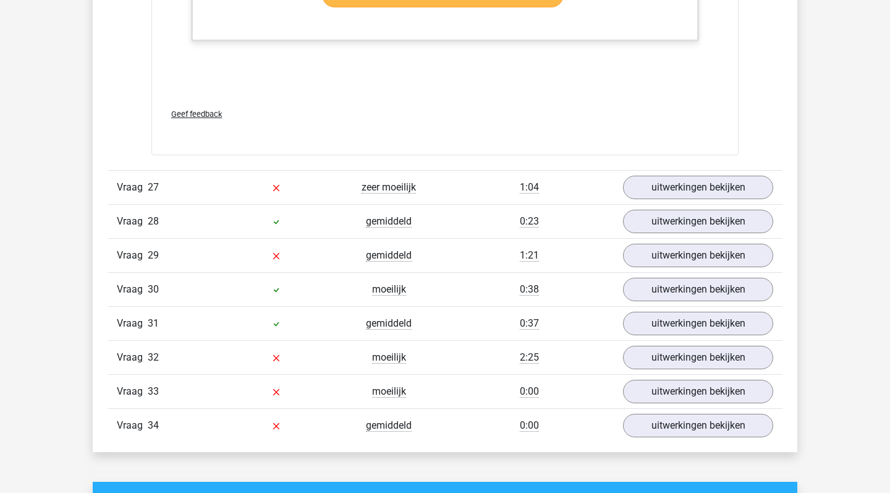
scroll to position [5704, 0]
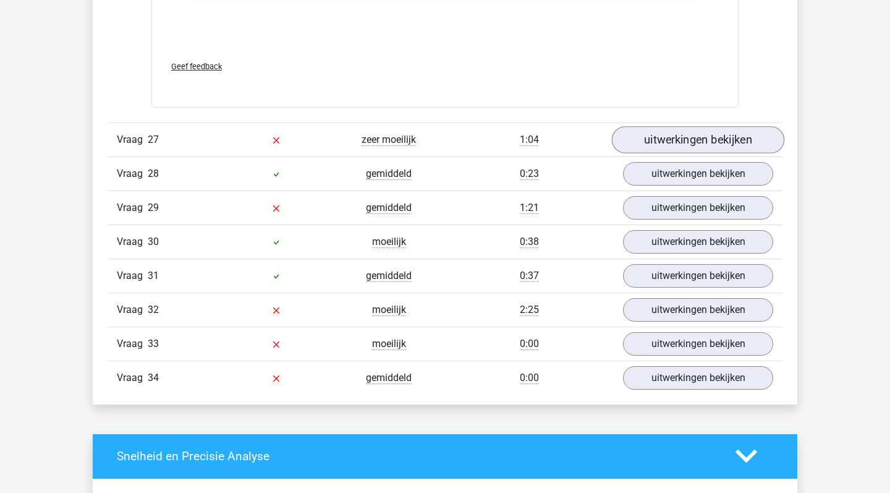
click at [693, 142] on link "uitwerkingen bekijken" at bounding box center [698, 139] width 172 height 27
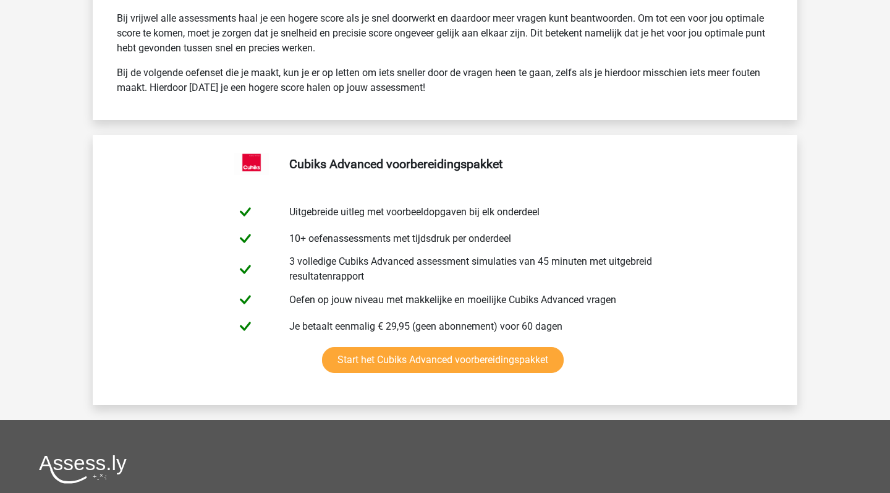
scroll to position [7344, 0]
